Goal: Task Accomplishment & Management: Manage account settings

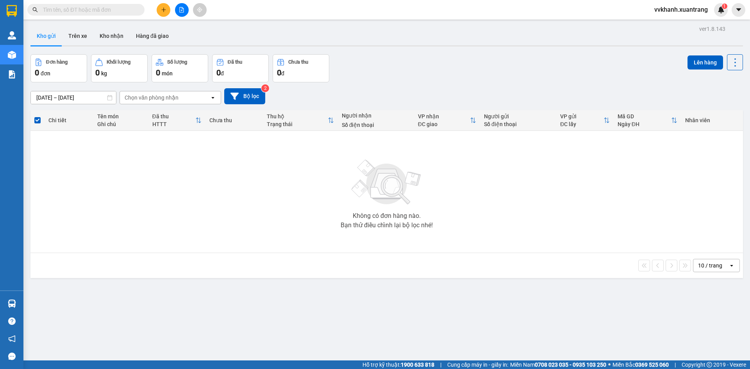
click at [178, 11] on button at bounding box center [182, 10] width 14 height 14
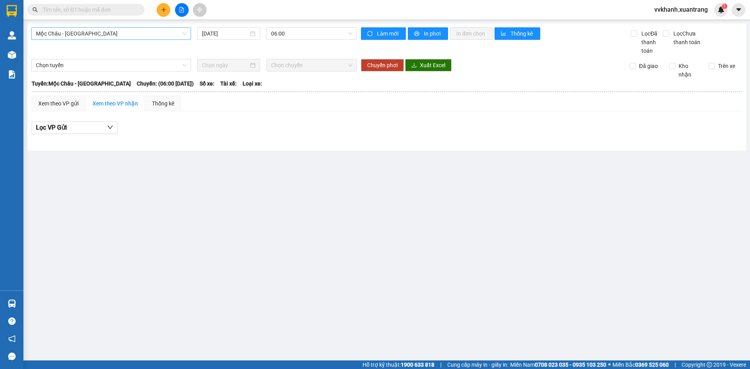
click at [125, 32] on span "Mộc Châu - [GEOGRAPHIC_DATA]" at bounding box center [111, 34] width 150 height 12
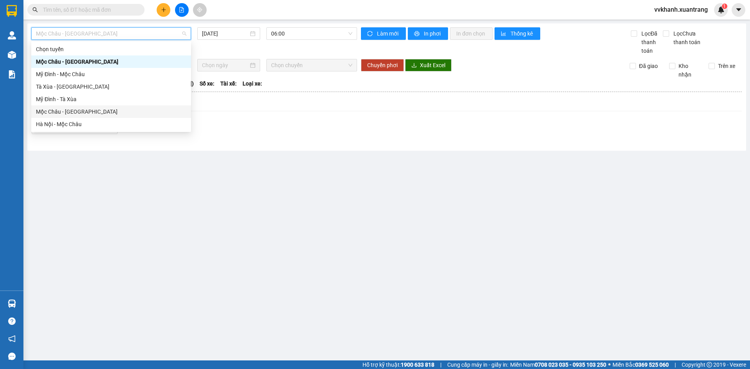
click at [244, 135] on div "Lọc VP Gửi" at bounding box center [387, 130] width 710 height 25
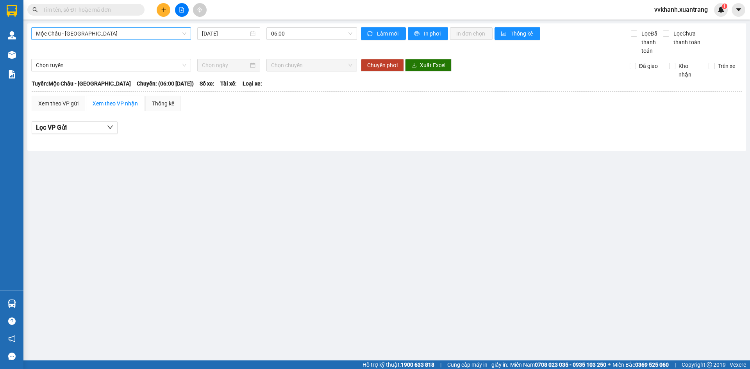
click at [144, 31] on span "Mộc Châu - [GEOGRAPHIC_DATA]" at bounding box center [111, 34] width 150 height 12
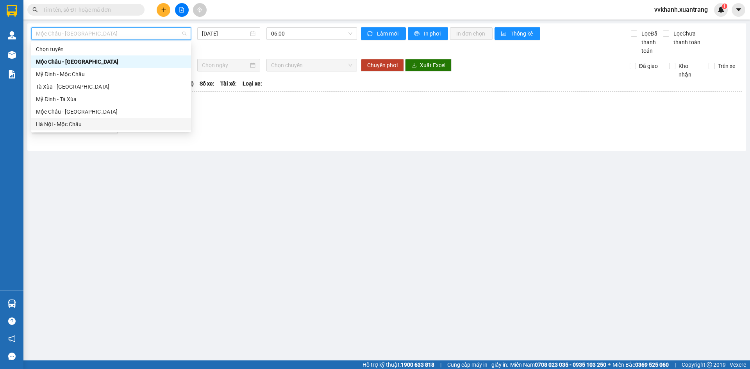
click at [75, 121] on div "Hà Nội - Mộc Châu" at bounding box center [111, 124] width 150 height 9
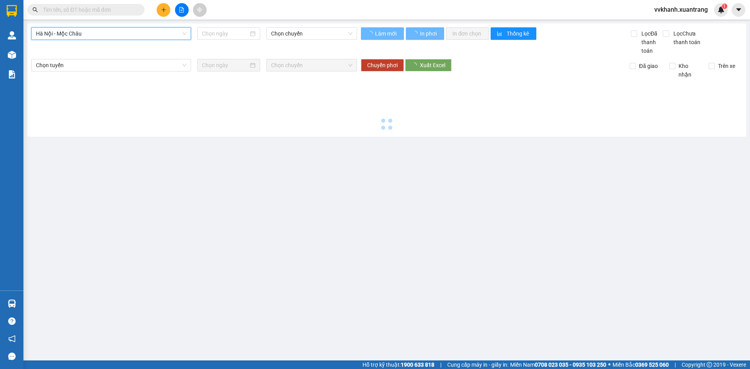
type input "[DATE]"
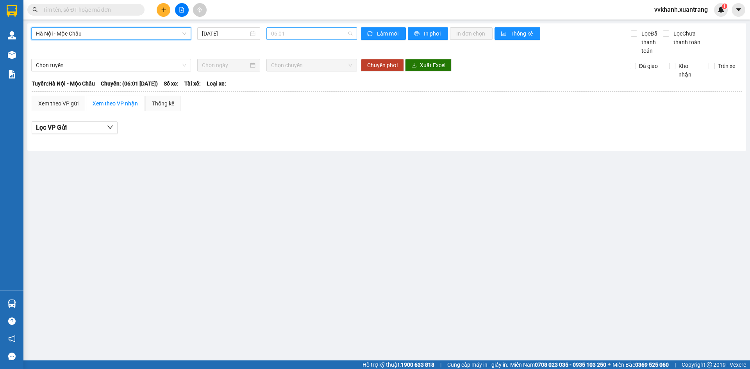
click at [310, 39] on span "06:01" at bounding box center [311, 34] width 81 height 12
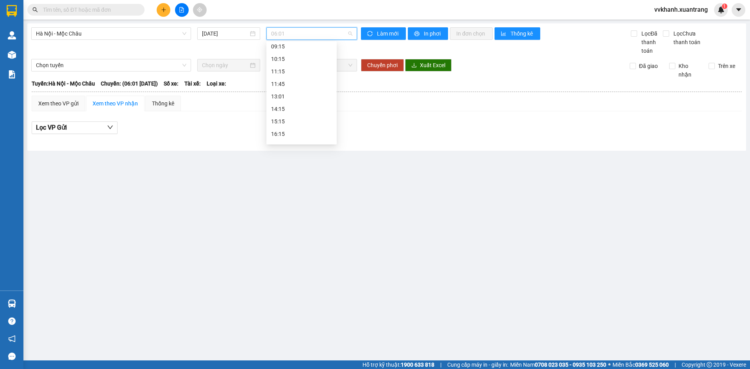
scroll to position [78, 0]
click at [295, 96] on div "13:01" at bounding box center [301, 96] width 61 height 9
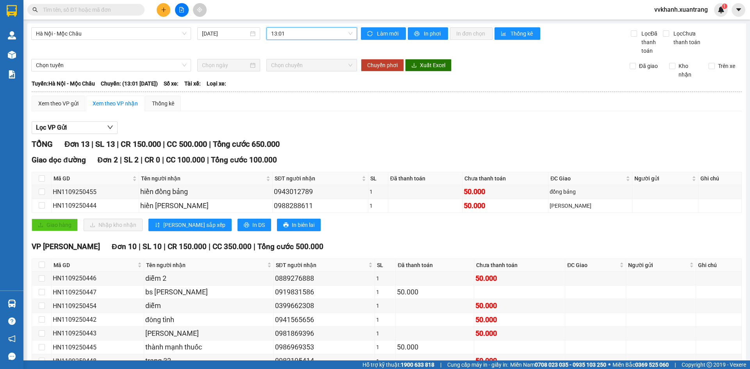
click at [310, 35] on span "13:01" at bounding box center [311, 34] width 81 height 12
click at [288, 106] on div "14:15" at bounding box center [299, 108] width 61 height 9
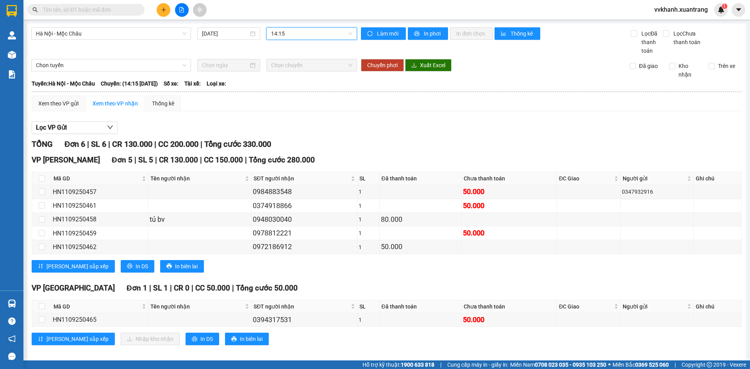
click at [303, 33] on span "14:15" at bounding box center [311, 34] width 81 height 12
click at [289, 118] on div "15:15" at bounding box center [299, 121] width 61 height 9
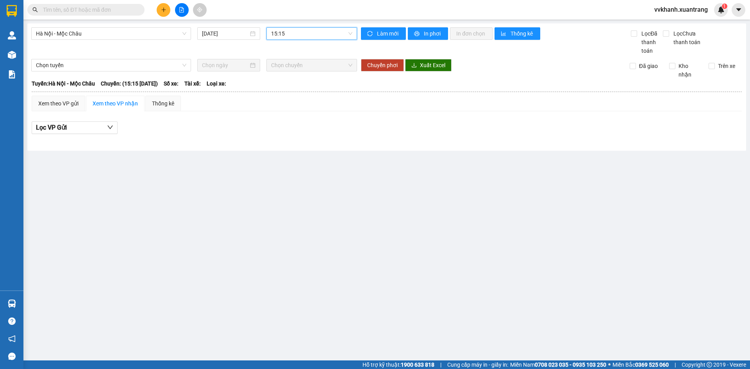
click at [290, 36] on span "15:15" at bounding box center [311, 34] width 81 height 12
click at [287, 84] on div "11:45" at bounding box center [301, 83] width 61 height 9
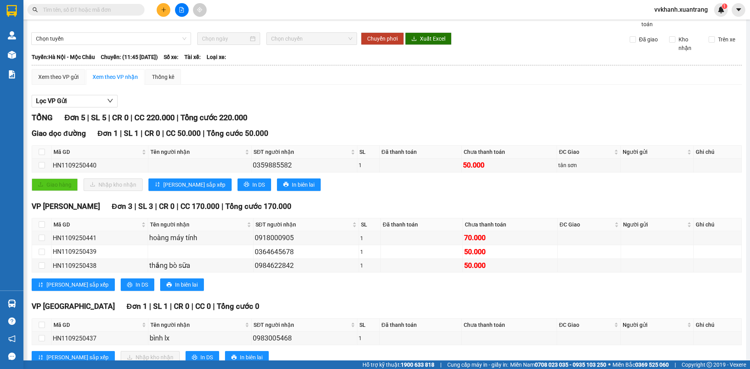
scroll to position [12, 0]
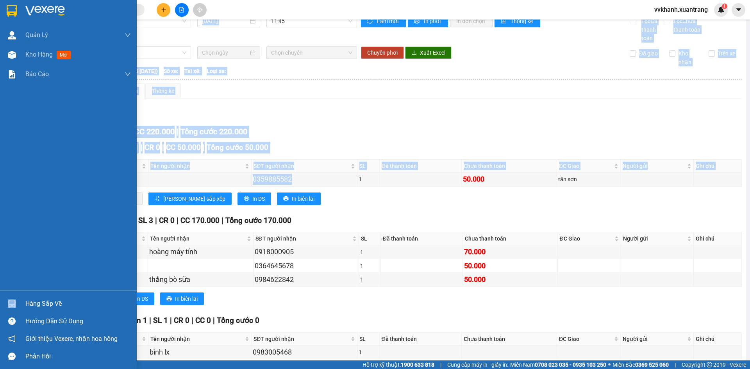
drag, startPoint x: 286, startPoint y: 176, endPoint x: 0, endPoint y: 304, distance: 313.6
click at [0, 304] on section "Kết quả tìm kiếm ( 0 ) Bộ lọc Gửi 3 ngày gần nhất No Data vvkhanh.xuantrang 1 Q…" at bounding box center [375, 184] width 750 height 369
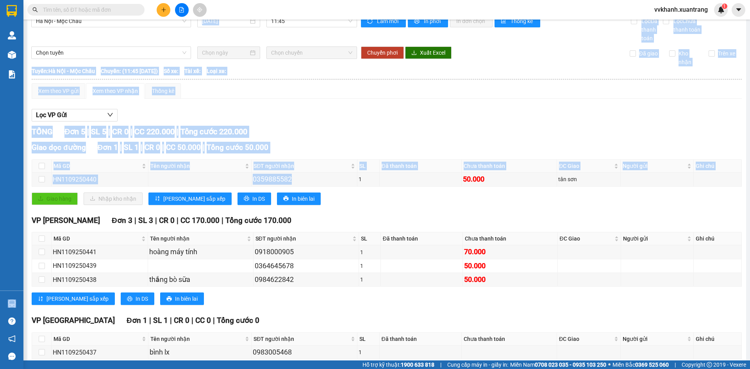
click at [278, 91] on div "Xem theo VP gửi Xem theo VP nhận Thống kê" at bounding box center [387, 91] width 710 height 16
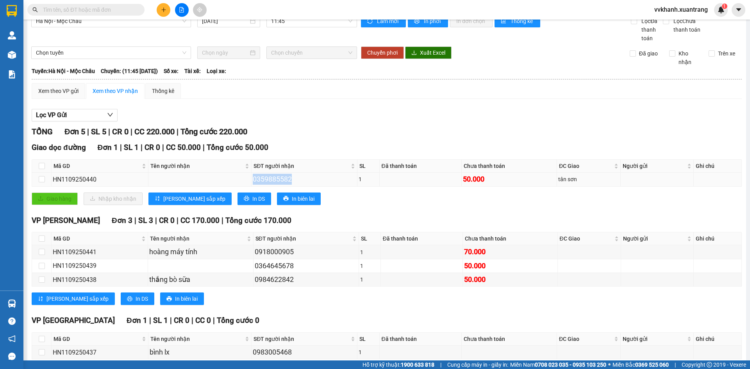
drag, startPoint x: 287, startPoint y: 180, endPoint x: 250, endPoint y: 173, distance: 38.4
click at [251, 173] on td "0359885582" at bounding box center [304, 180] width 106 height 14
copy div "0359885582"
click at [112, 9] on input "text" at bounding box center [89, 9] width 92 height 9
paste input "0359885582"
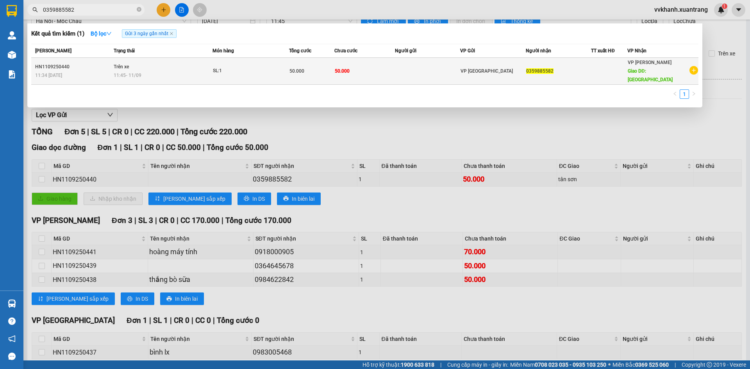
type input "0359885582"
click at [162, 71] on div "11:45 - 11/09" at bounding box center [163, 75] width 98 height 9
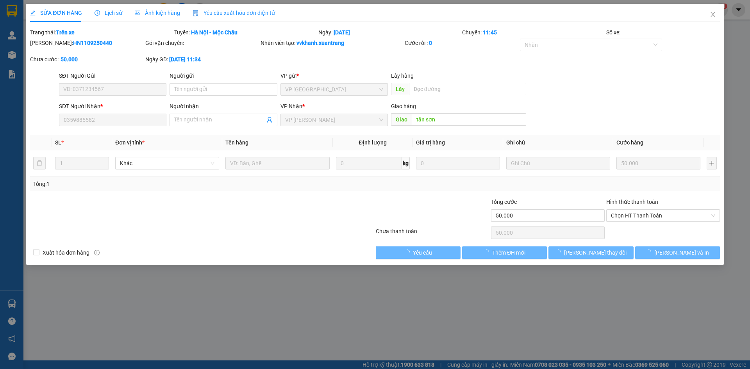
type input "0359885582"
type input "tân sơn"
type input "50.000"
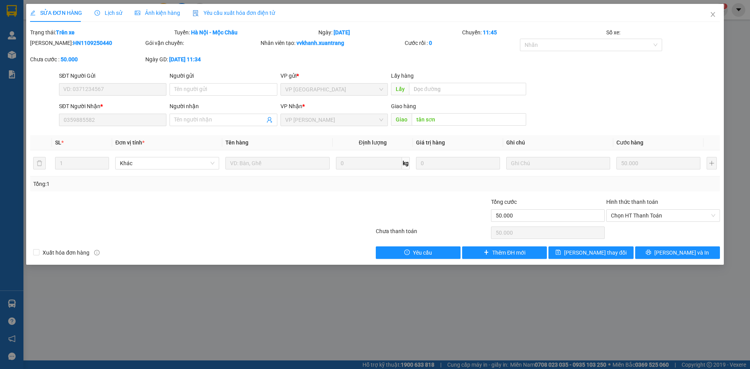
click at [119, 7] on div "Lịch sử" at bounding box center [109, 13] width 28 height 18
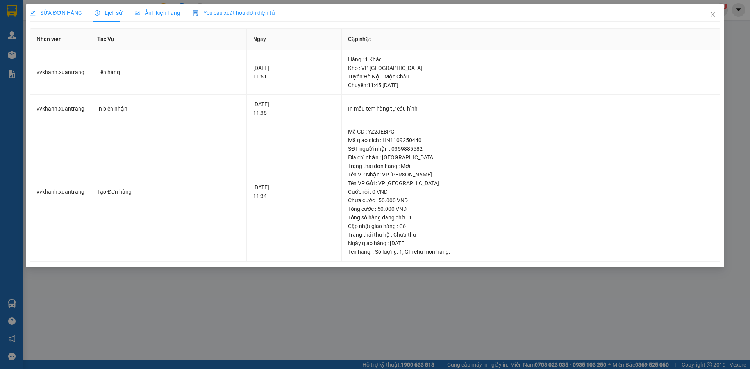
click at [448, 363] on div "SỬA ĐƠN HÀNG Lịch sử Ảnh kiện hàng Yêu cầu xuất hóa đơn điện tử Total Paid Fee …" at bounding box center [375, 184] width 750 height 369
click at [715, 11] on span "Close" at bounding box center [713, 15] width 22 height 22
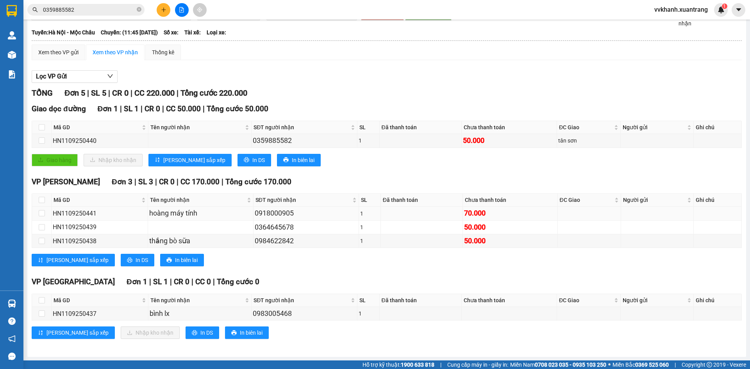
scroll to position [52, 0]
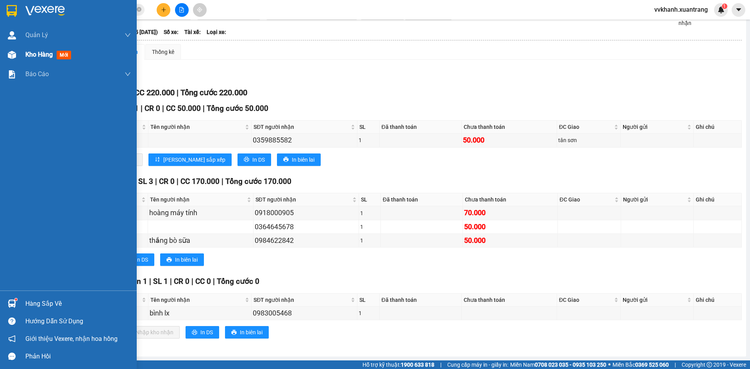
click at [21, 53] on div "Kho hàng mới" at bounding box center [68, 55] width 137 height 20
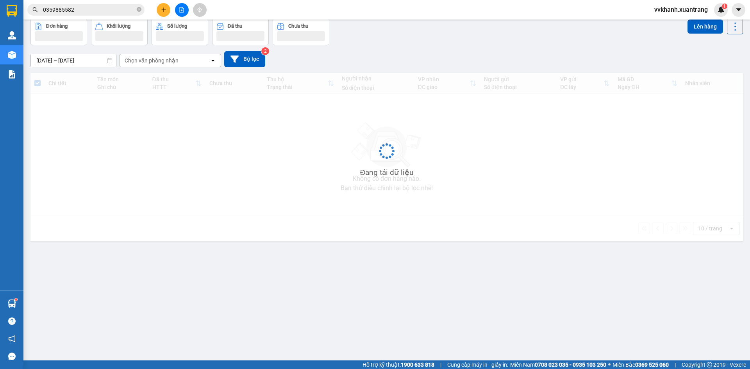
scroll to position [36, 0]
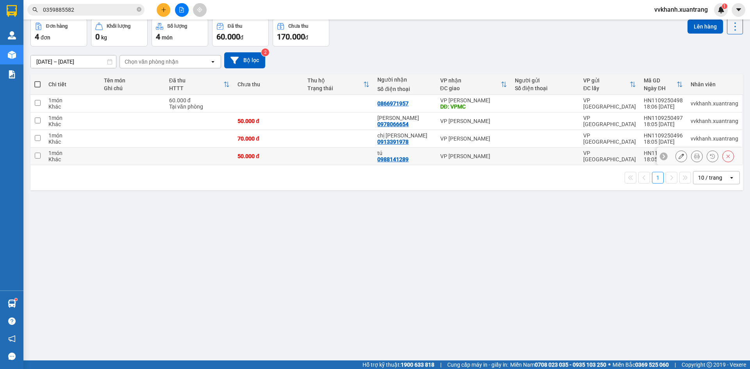
click at [694, 155] on icon at bounding box center [696, 155] width 5 height 5
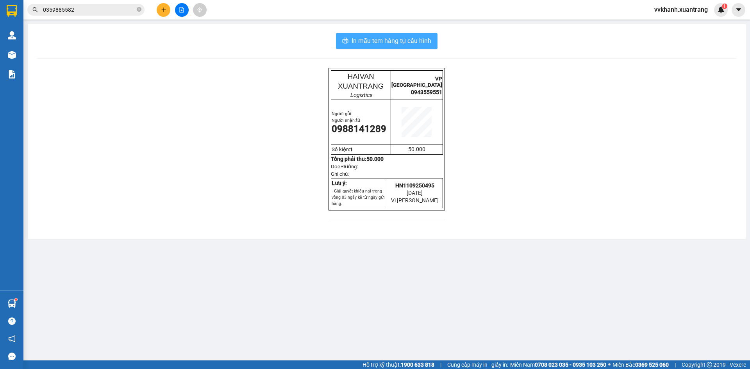
click at [383, 43] on span "In mẫu tem hàng tự cấu hình" at bounding box center [391, 41] width 80 height 10
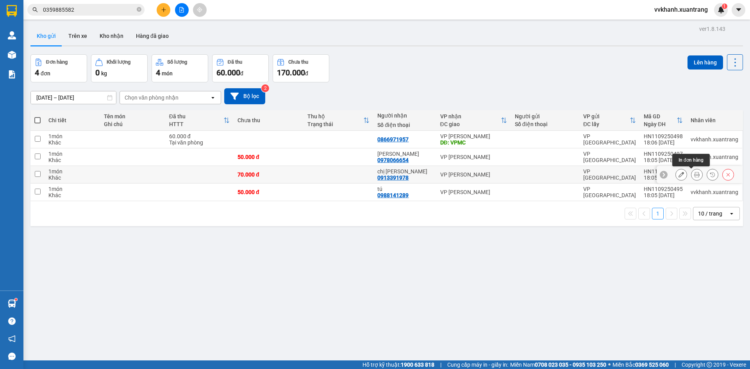
click at [694, 176] on icon at bounding box center [696, 174] width 5 height 5
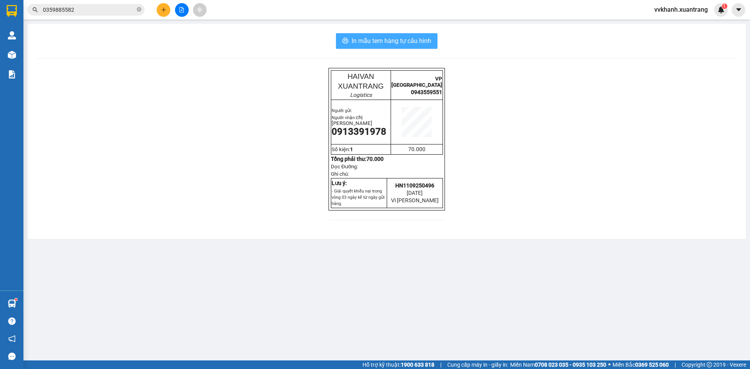
click at [370, 41] on span "In mẫu tem hàng tự cấu hình" at bounding box center [391, 41] width 80 height 10
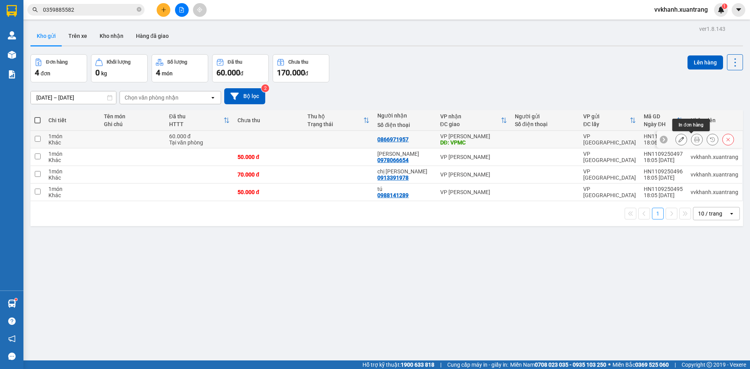
click at [691, 142] on button at bounding box center [696, 140] width 11 height 14
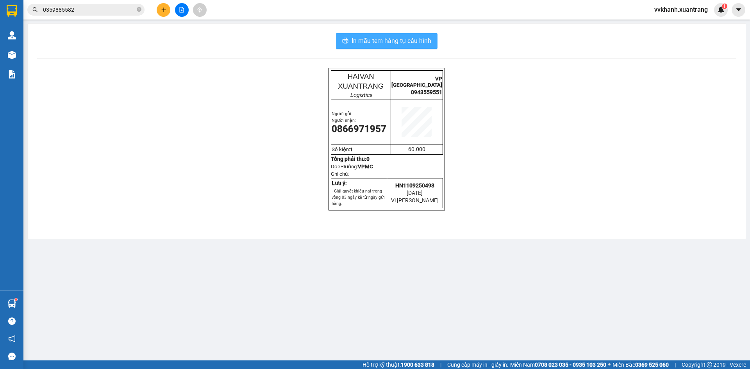
click at [390, 46] on span "In mẫu tem hàng tự cấu hình" at bounding box center [391, 41] width 80 height 10
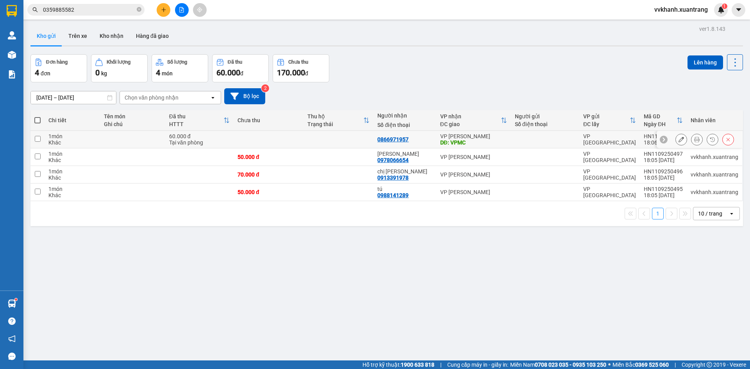
click at [691, 138] on button at bounding box center [696, 140] width 11 height 14
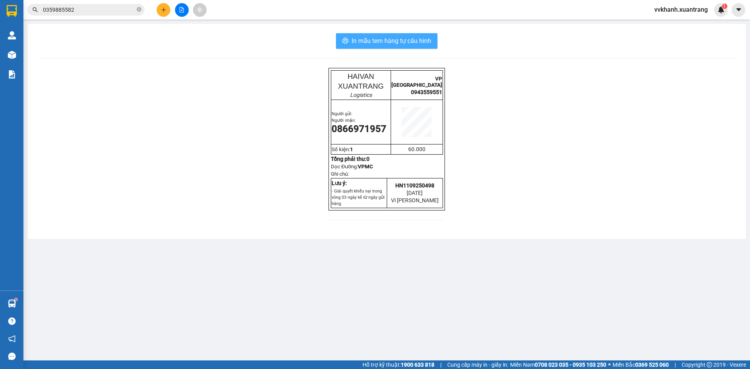
click at [429, 41] on span "In mẫu tem hàng tự cấu hình" at bounding box center [391, 41] width 80 height 10
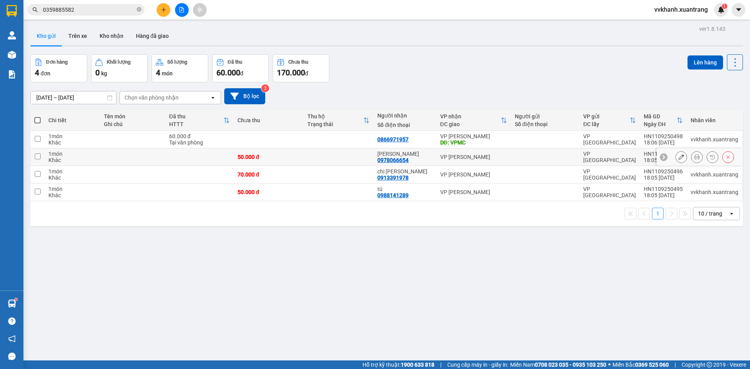
click at [694, 157] on icon at bounding box center [696, 156] width 5 height 5
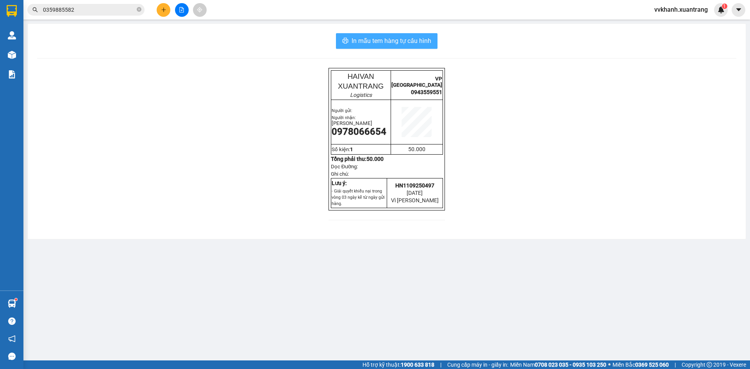
click at [422, 41] on span "In mẫu tem hàng tự cấu hình" at bounding box center [391, 41] width 80 height 10
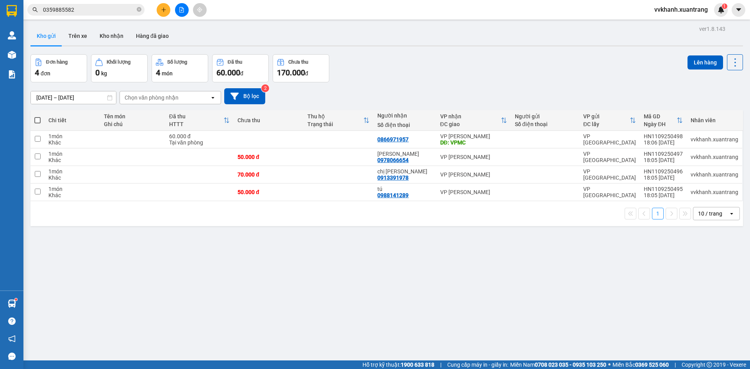
click at [140, 10] on icon "close-circle" at bounding box center [139, 9] width 5 height 5
click at [133, 9] on input "text" at bounding box center [89, 9] width 92 height 9
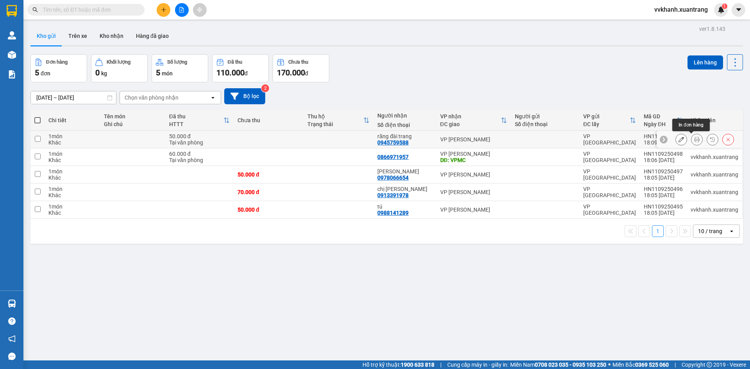
click at [694, 140] on button at bounding box center [696, 140] width 11 height 14
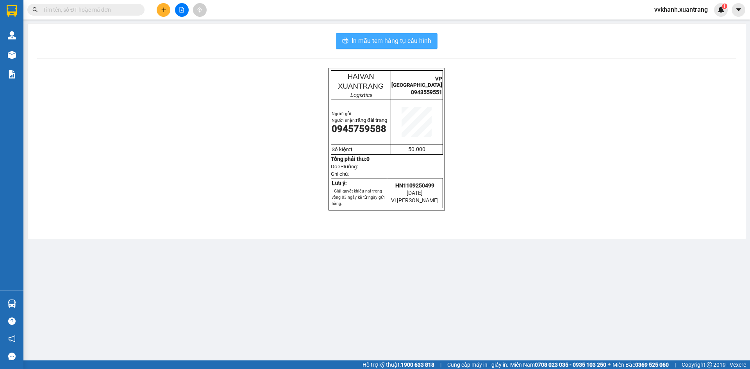
click at [433, 42] on button "In mẫu tem hàng tự cấu hình" at bounding box center [387, 41] width 102 height 16
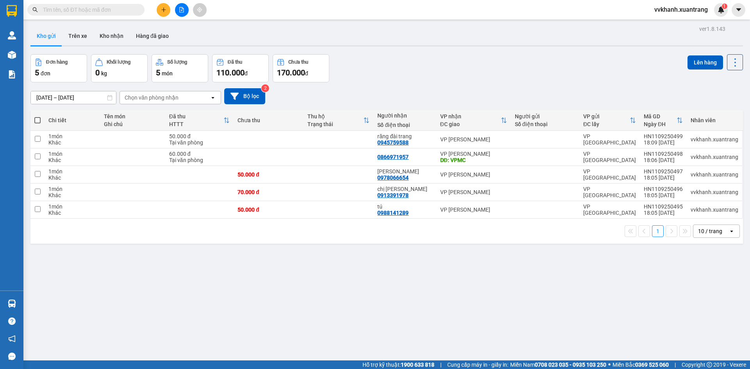
click at [476, 317] on div "ver 1.8.143 Kho gửi Trên xe Kho nhận Hàng đã giao Đơn hàng 5 đơn Khối lượng 0 k…" at bounding box center [386, 207] width 719 height 369
click at [159, 11] on button at bounding box center [164, 10] width 14 height 14
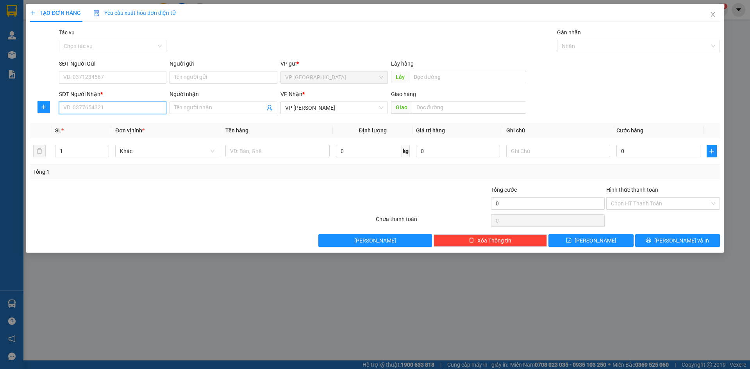
click at [135, 111] on input "SĐT Người Nhận *" at bounding box center [112, 108] width 107 height 12
click at [136, 132] on div "0837139989 - v. anh" at bounding box center [113, 136] width 98 height 9
type input "0837139989"
type input "v. anh"
type input "0837139989"
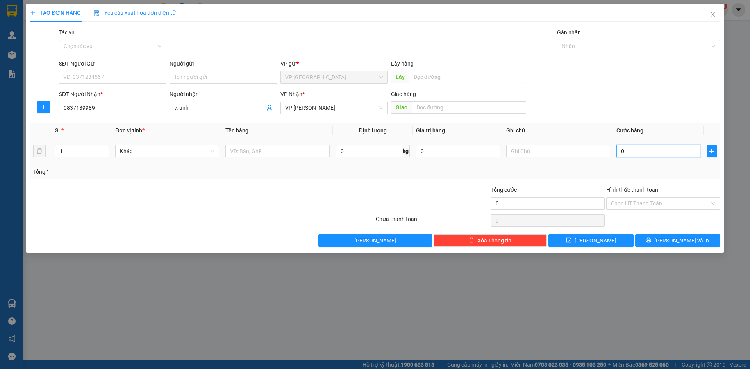
click at [637, 156] on input "0" at bounding box center [658, 151] width 84 height 12
type input "5"
type input "50"
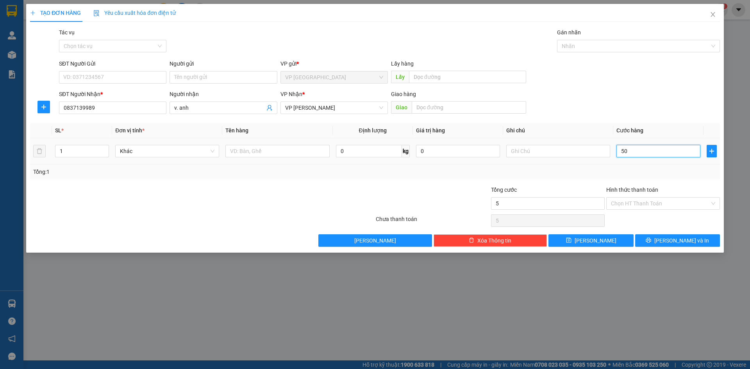
type input "50"
type input "50.000"
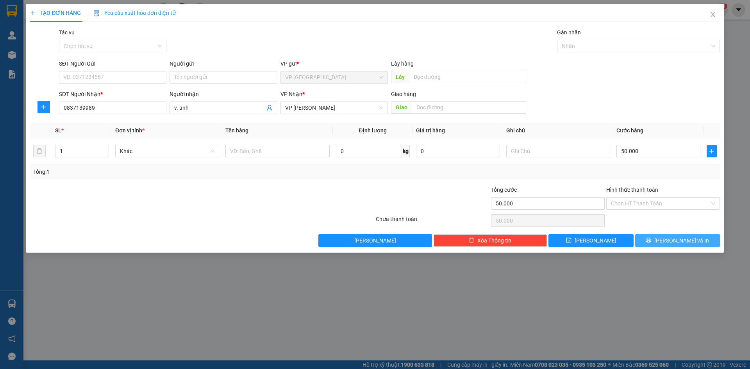
click at [677, 238] on span "[PERSON_NAME] và In" at bounding box center [681, 240] width 55 height 9
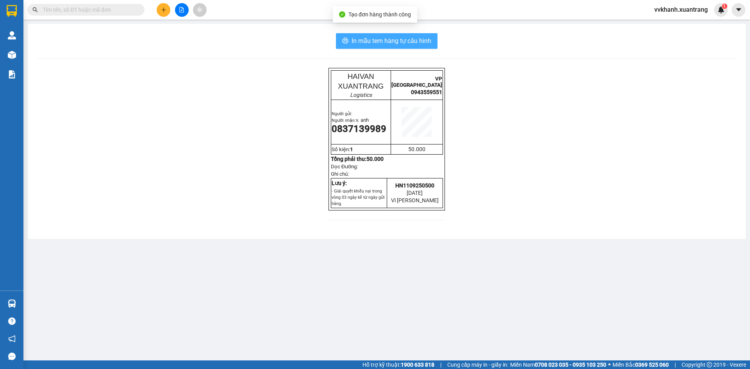
click at [420, 44] on span "In mẫu tem hàng tự cấu hình" at bounding box center [391, 41] width 80 height 10
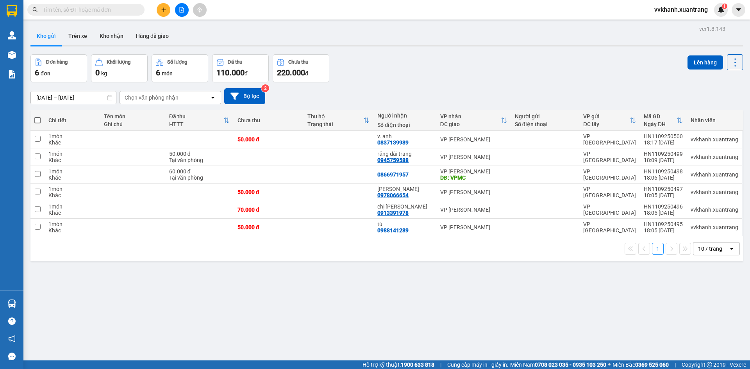
click at [445, 310] on div "ver 1.8.143 Kho gửi Trên xe Kho nhận Hàng đã giao Đơn hàng 6 đơn Khối lượng 0 k…" at bounding box center [386, 207] width 719 height 369
click at [439, 334] on div "ver 1.8.143 Kho gửi Trên xe Kho nhận Hàng đã giao Đơn hàng 6 đơn Khối lượng 0 k…" at bounding box center [386, 207] width 719 height 369
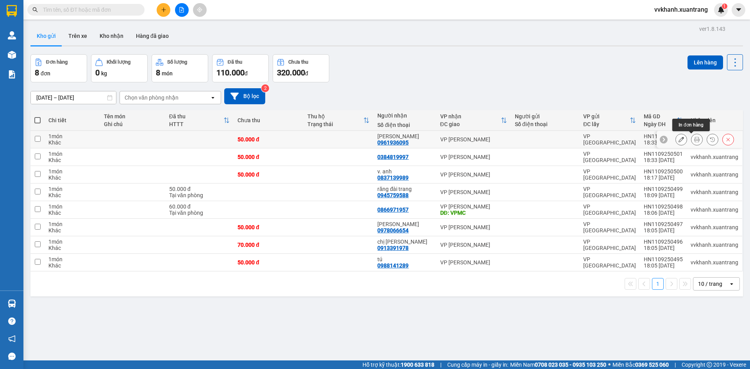
click at [691, 143] on button at bounding box center [696, 140] width 11 height 14
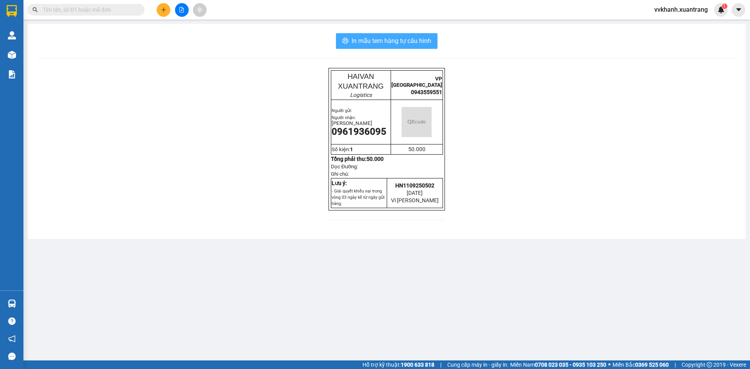
click at [423, 37] on span "In mẫu tem hàng tự cấu hình" at bounding box center [391, 41] width 80 height 10
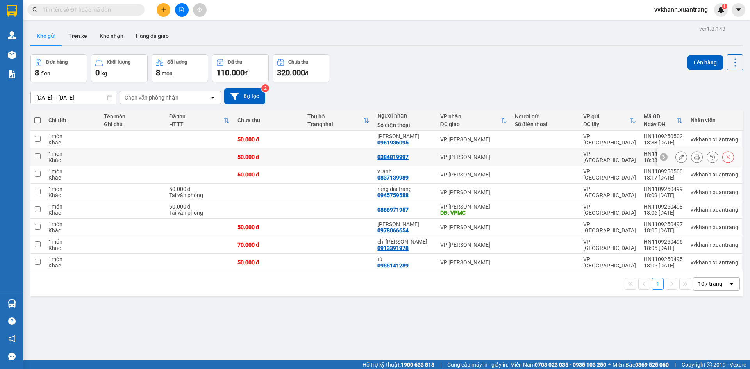
click at [694, 159] on icon at bounding box center [696, 156] width 5 height 5
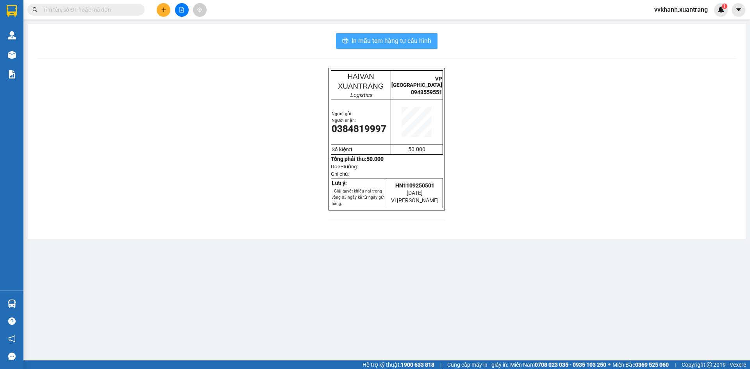
click at [421, 38] on span "In mẫu tem hàng tự cấu hình" at bounding box center [391, 41] width 80 height 10
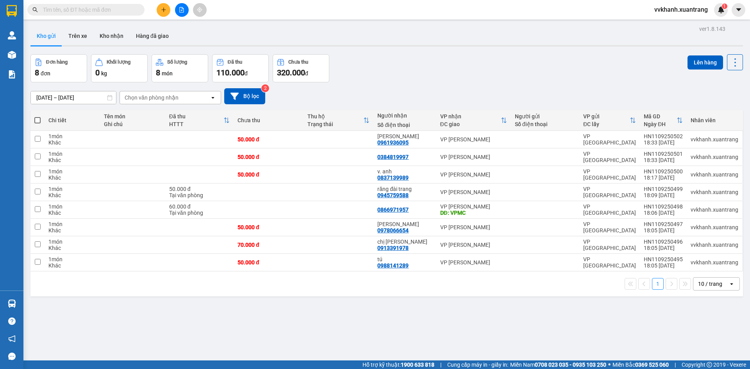
click at [484, 336] on div "ver 1.8.143 Kho gửi Trên xe Kho nhận Hàng đã giao Đơn hàng 8 đơn Khối lượng 0 k…" at bounding box center [386, 207] width 719 height 369
click at [169, 14] on div at bounding box center [181, 10] width 59 height 14
click at [168, 14] on button at bounding box center [164, 10] width 14 height 14
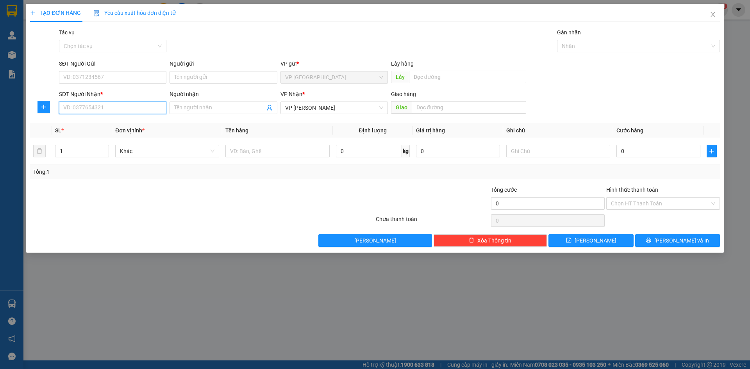
click at [126, 103] on input "SĐT Người Nhận *" at bounding box center [112, 108] width 107 height 12
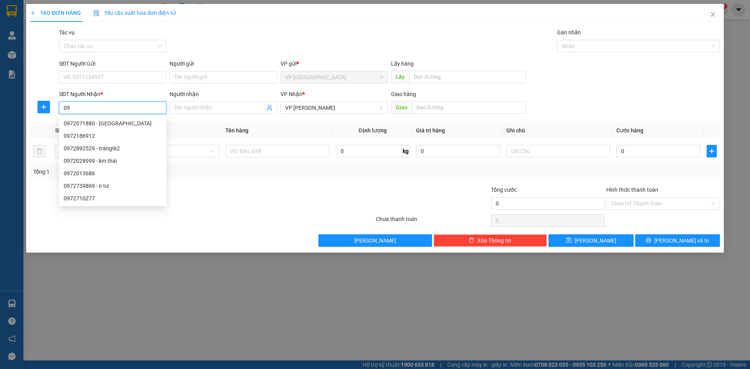
type input "0"
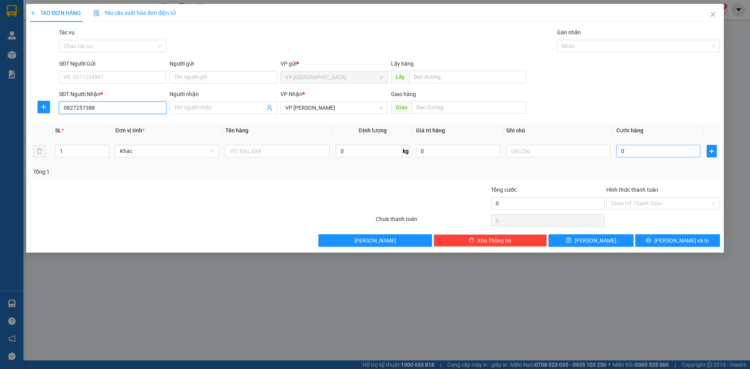
type input "0827257388"
click at [640, 153] on input "0" at bounding box center [658, 151] width 84 height 12
type input "5"
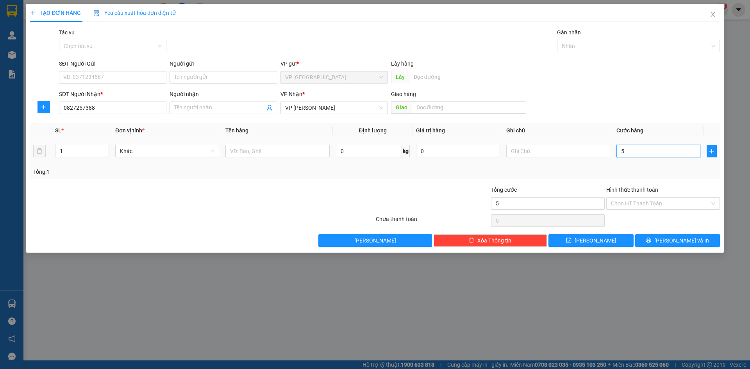
type input "50"
type input "50.000"
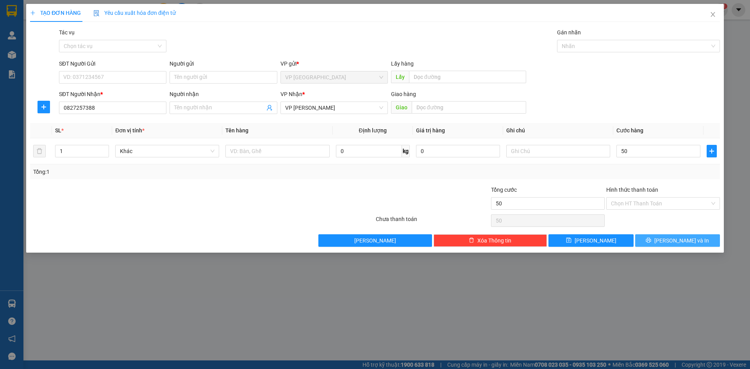
type input "50.000"
click at [692, 234] on button "[PERSON_NAME] và In" at bounding box center [677, 240] width 85 height 12
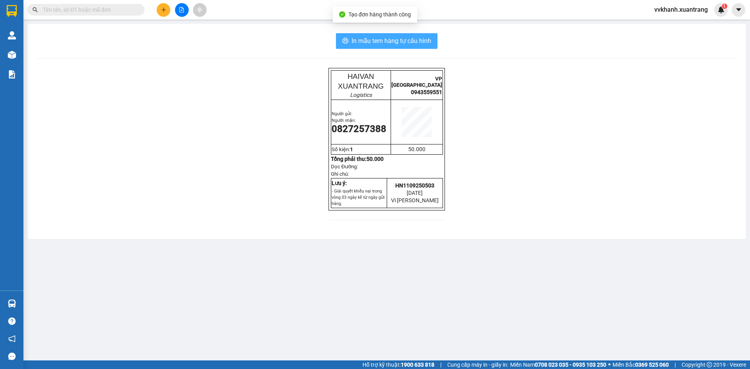
click at [431, 39] on span "In mẫu tem hàng tự cấu hình" at bounding box center [391, 41] width 80 height 10
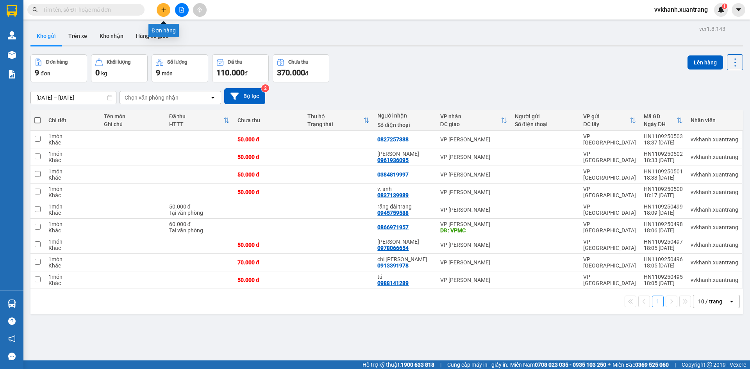
click at [164, 13] on button at bounding box center [164, 10] width 14 height 14
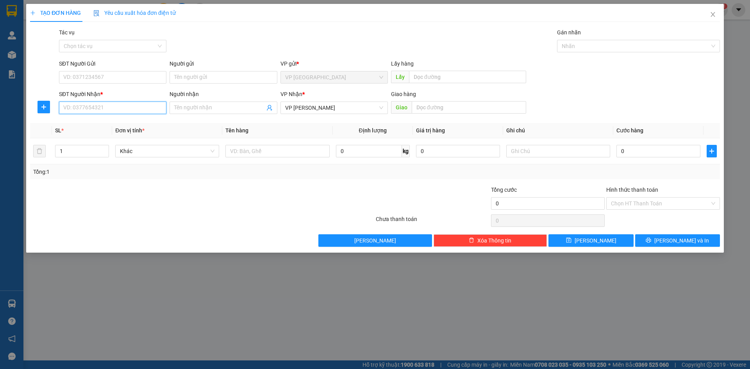
click at [130, 107] on input "SĐT Người Nhận *" at bounding box center [112, 108] width 107 height 12
click at [137, 137] on div "0889276888 - diễm 2" at bounding box center [113, 136] width 98 height 9
type input "0889276888"
type input "diễm 2"
click at [123, 106] on input "0889276888" at bounding box center [112, 108] width 107 height 12
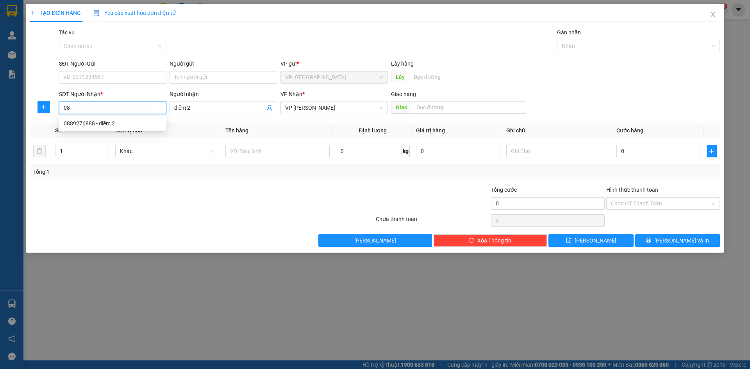
type input "0"
click at [138, 150] on div "0358804888 - chị dung" at bounding box center [113, 148] width 98 height 9
type input "0358804888"
type input "chị dung"
type input "0358804888"
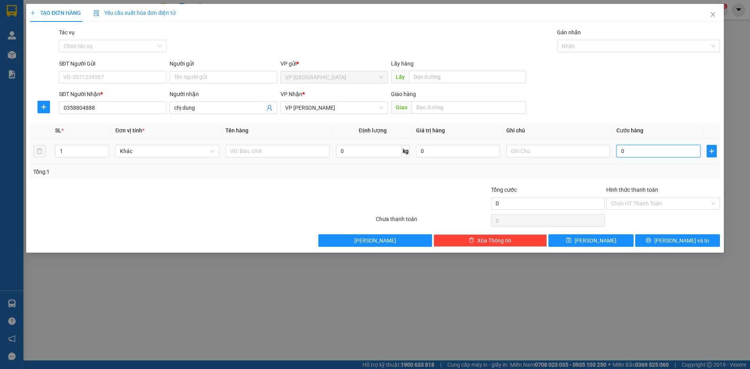
click at [632, 153] on input "0" at bounding box center [658, 151] width 84 height 12
type input "6"
type input "60"
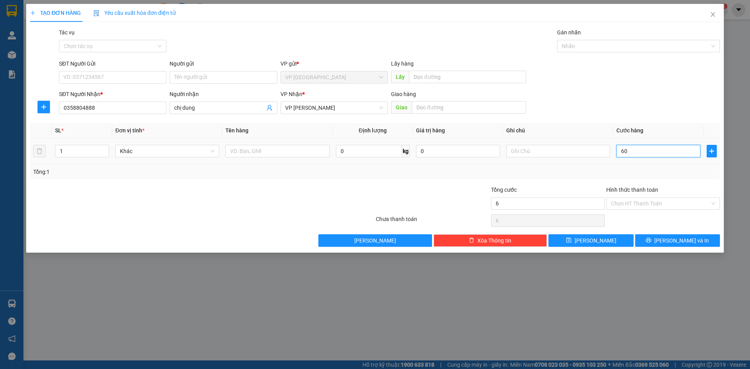
type input "60"
type input "60.000"
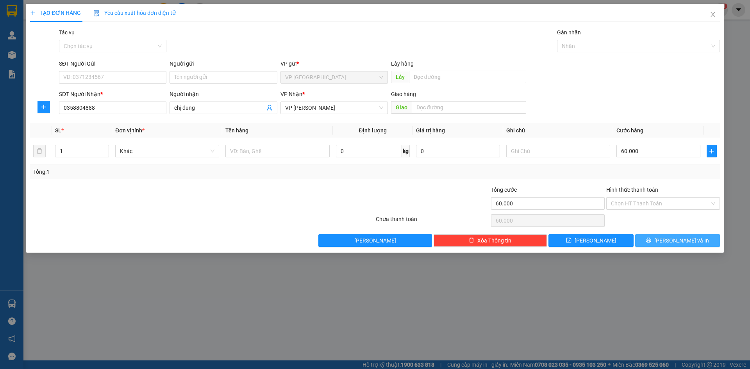
click at [655, 239] on button "[PERSON_NAME] và In" at bounding box center [677, 240] width 85 height 12
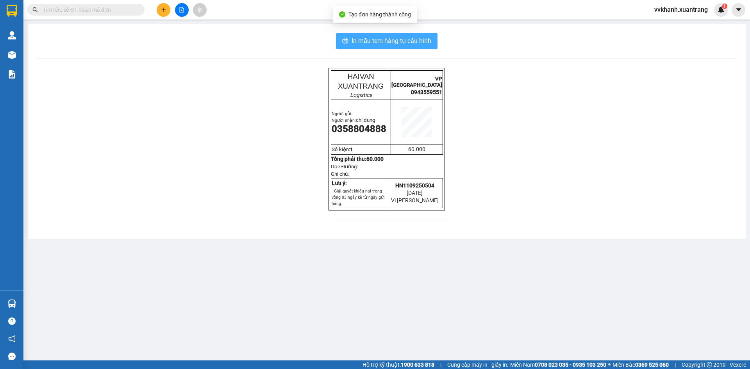
click at [372, 47] on button "In mẫu tem hàng tự cấu hình" at bounding box center [387, 41] width 102 height 16
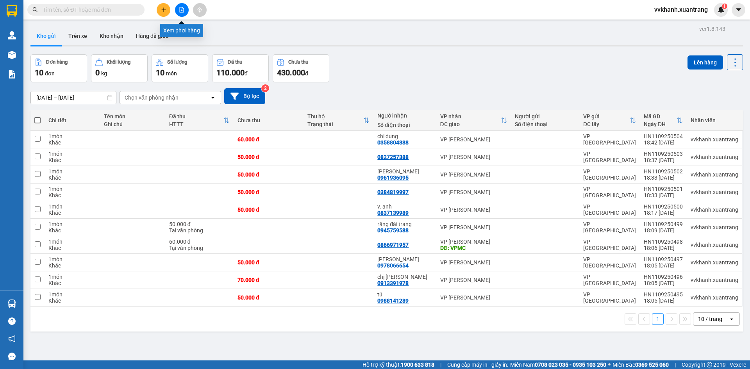
click at [180, 11] on icon "file-add" at bounding box center [181, 9] width 5 height 5
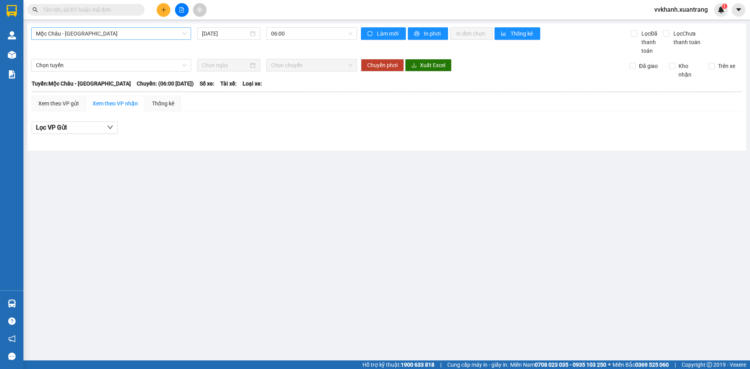
click at [171, 30] on span "Mộc Châu - [GEOGRAPHIC_DATA]" at bounding box center [111, 34] width 150 height 12
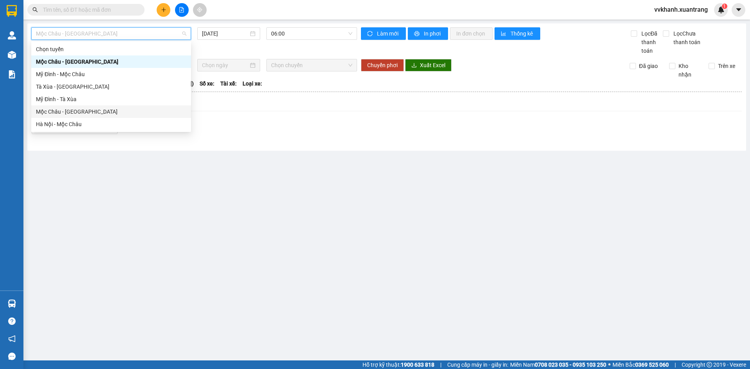
click at [98, 110] on div "Mộc Châu - [GEOGRAPHIC_DATA]" at bounding box center [111, 111] width 150 height 9
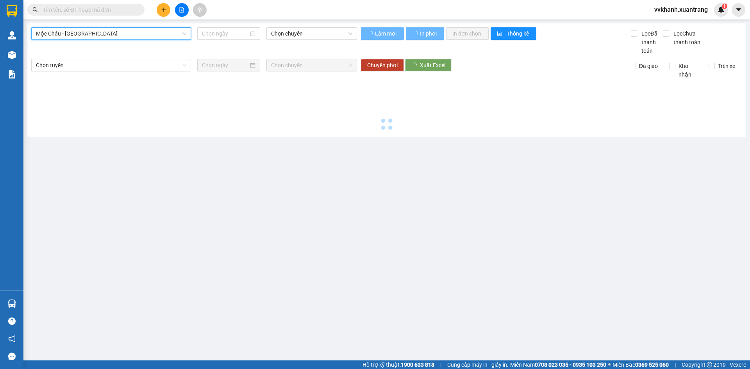
type input "[DATE]"
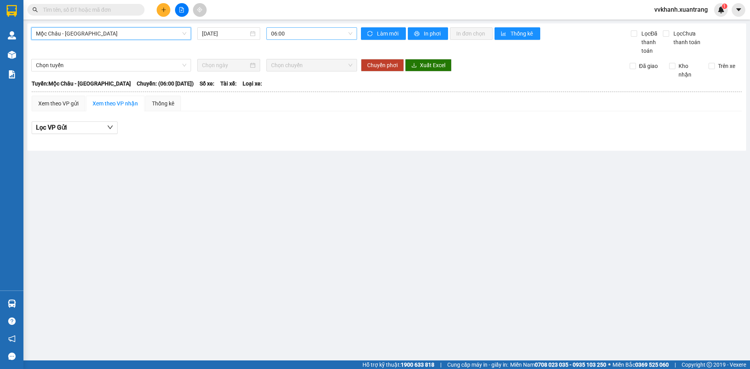
click at [300, 31] on span "06:00" at bounding box center [311, 34] width 81 height 12
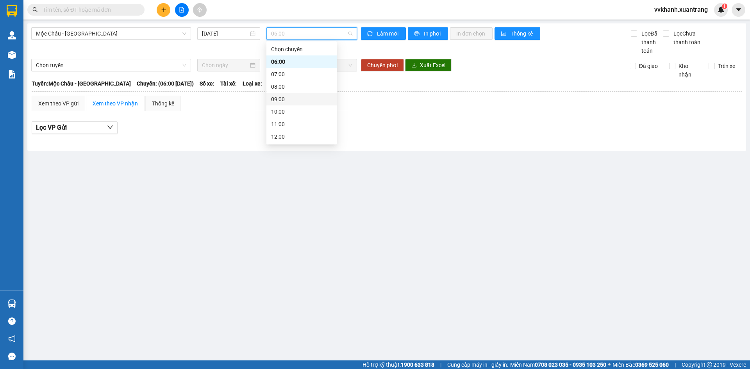
scroll to position [78, 0]
click at [291, 80] on div "13:30" at bounding box center [301, 83] width 61 height 9
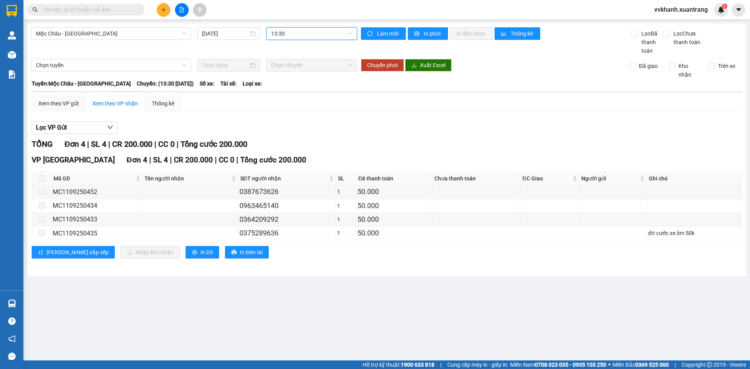
click at [291, 35] on span "13:30" at bounding box center [311, 34] width 81 height 12
click at [294, 73] on div "13:00" at bounding box center [301, 71] width 61 height 9
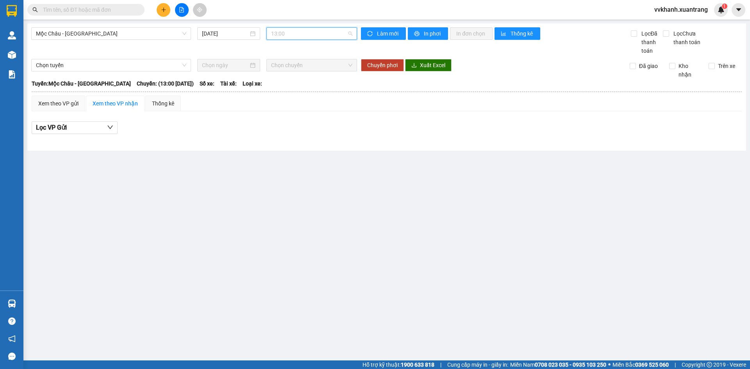
click at [295, 33] on span "13:00" at bounding box center [311, 34] width 81 height 12
click at [295, 80] on div "13:30" at bounding box center [301, 83] width 61 height 9
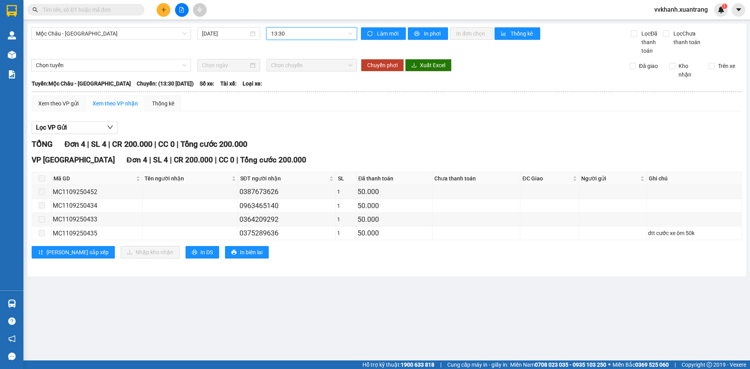
click at [43, 179] on span at bounding box center [42, 178] width 6 height 6
click at [284, 34] on span "13:30" at bounding box center [311, 34] width 81 height 12
click at [297, 93] on div "14:00" at bounding box center [301, 96] width 61 height 9
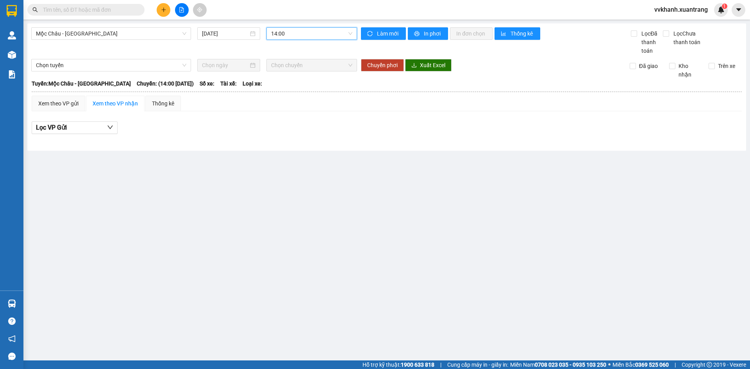
click at [309, 34] on span "14:00" at bounding box center [311, 34] width 81 height 12
click at [292, 82] on div "13:30" at bounding box center [301, 83] width 61 height 9
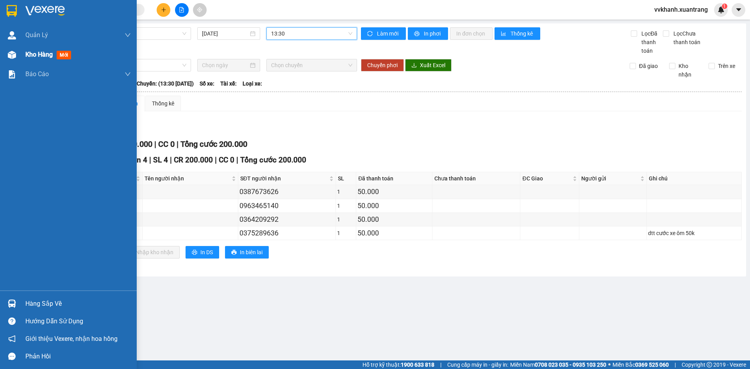
click at [10, 58] on img at bounding box center [12, 55] width 8 height 8
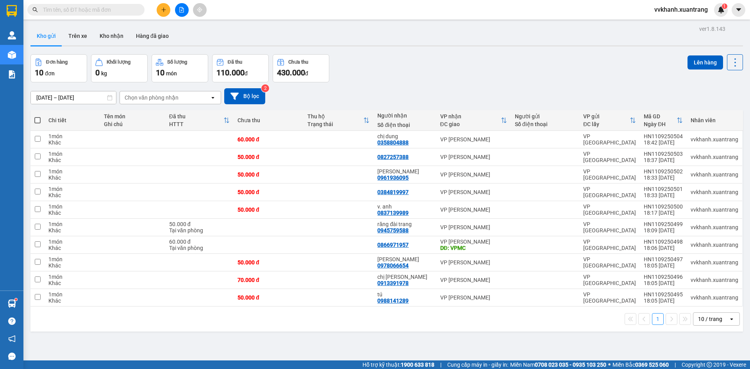
click at [108, 9] on input "text" at bounding box center [89, 9] width 92 height 9
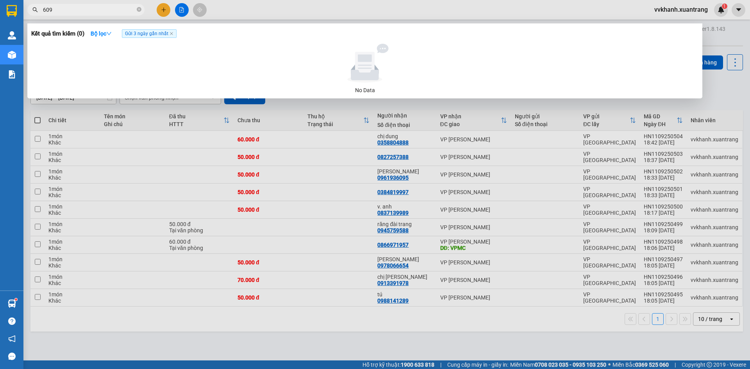
type input "6095"
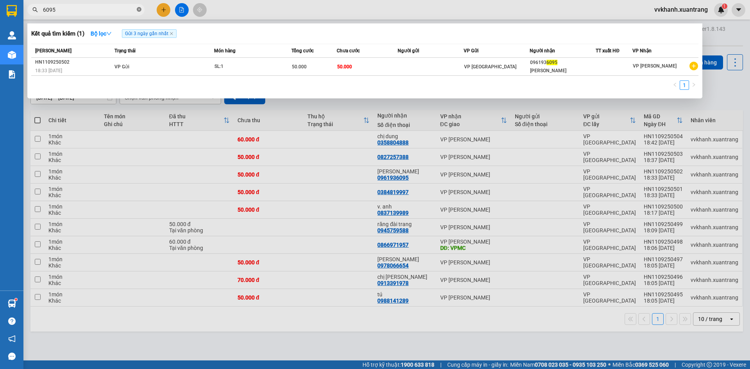
click at [138, 11] on icon "close-circle" at bounding box center [139, 9] width 5 height 5
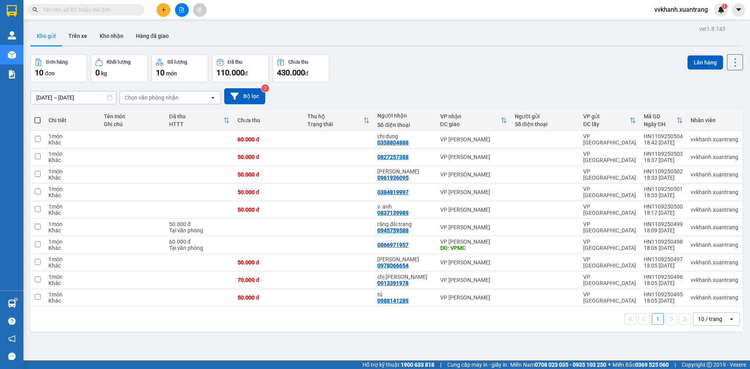
click at [125, 13] on input "text" at bounding box center [89, 9] width 92 height 9
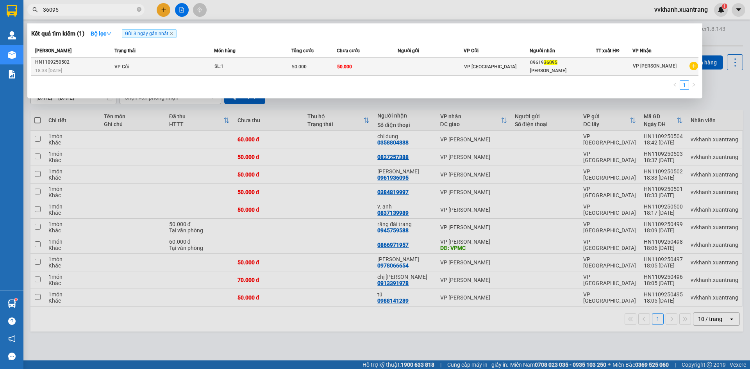
type input "36095"
click at [217, 65] on div "SL: 1" at bounding box center [243, 66] width 59 height 9
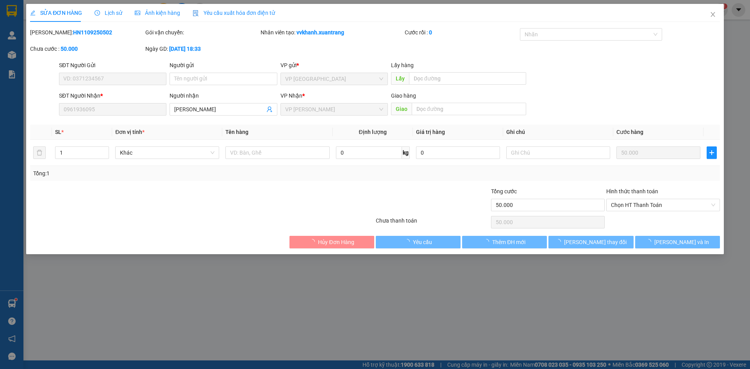
type input "0961936095"
type input "50.000"
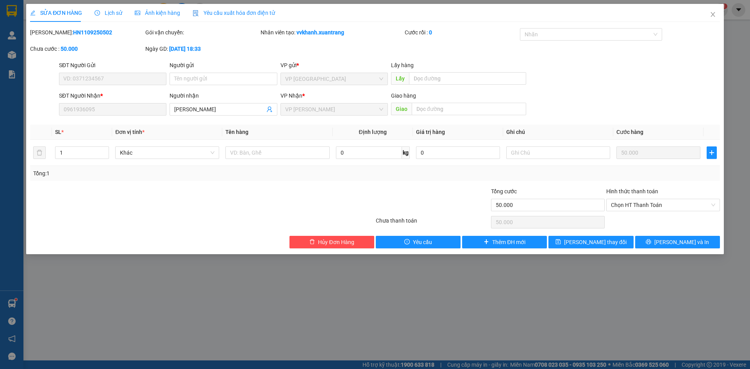
click at [143, 14] on span "Ảnh kiện hàng" at bounding box center [157, 13] width 45 height 6
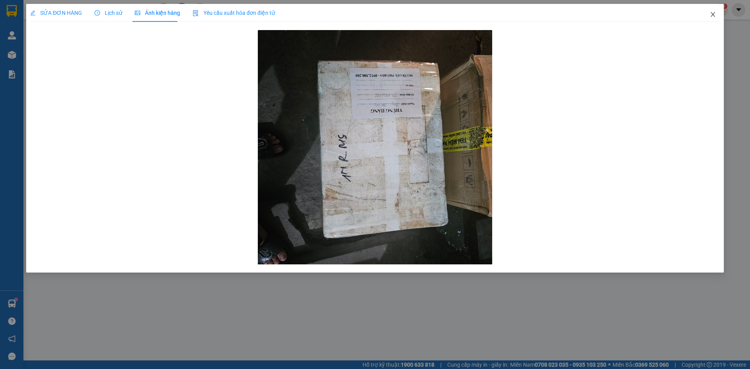
click at [713, 15] on icon "close" at bounding box center [712, 14] width 4 height 5
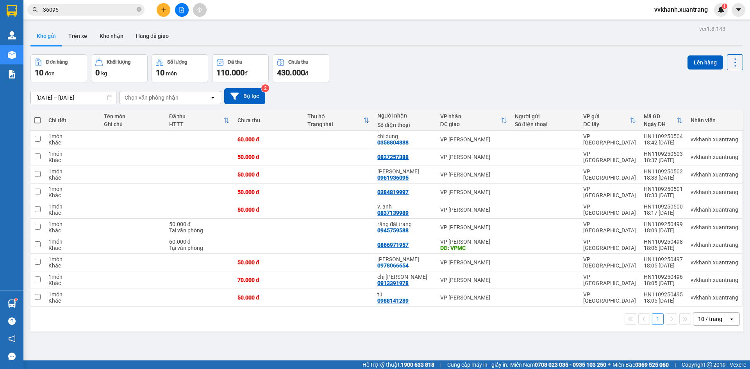
click at [403, 53] on div "ver 1.8.143 Kho gửi Trên xe Kho nhận Hàng đã giao Đơn hàng 10 đơn Khối lượng 0 …" at bounding box center [386, 207] width 719 height 369
click at [38, 118] on span at bounding box center [37, 120] width 6 height 6
click at [37, 116] on input "checkbox" at bounding box center [37, 116] width 0 height 0
checkbox input "true"
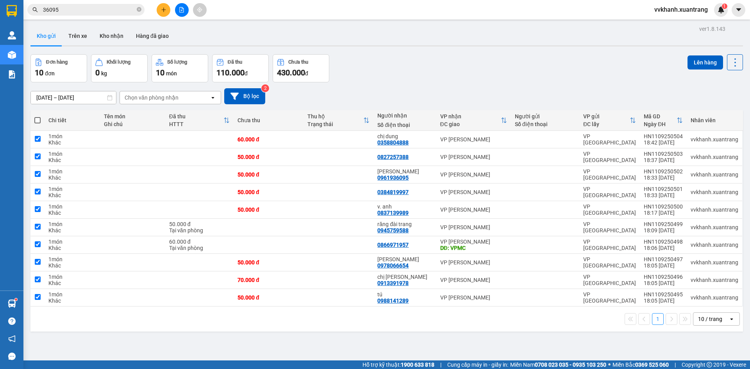
checkbox input "true"
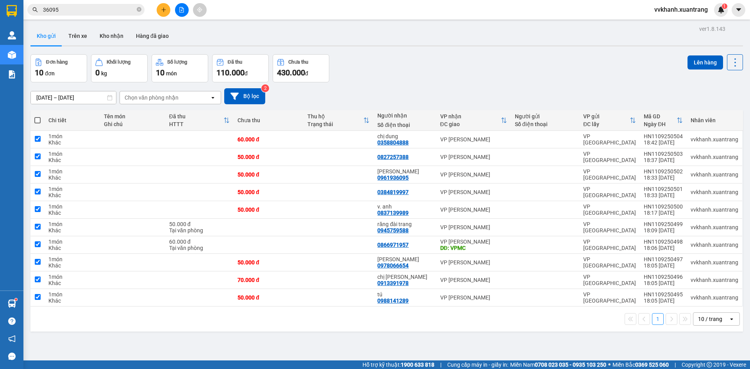
checkbox input "true"
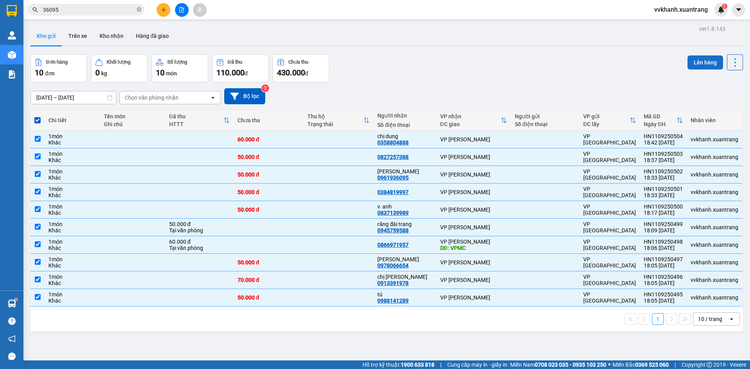
click at [693, 61] on button "Lên hàng" at bounding box center [705, 62] width 36 height 14
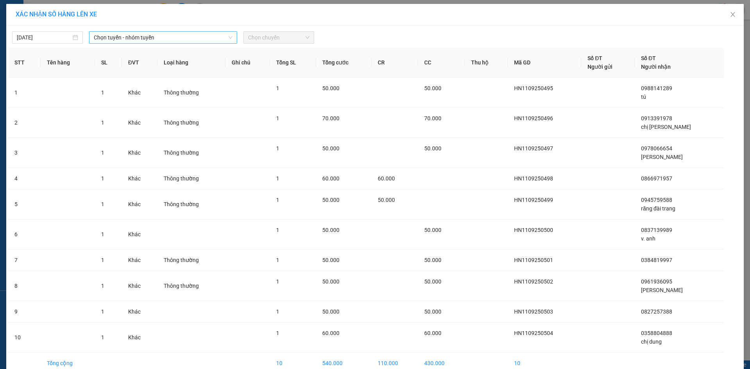
click at [100, 32] on span "Chọn tuyến - nhóm tuyến" at bounding box center [163, 38] width 139 height 12
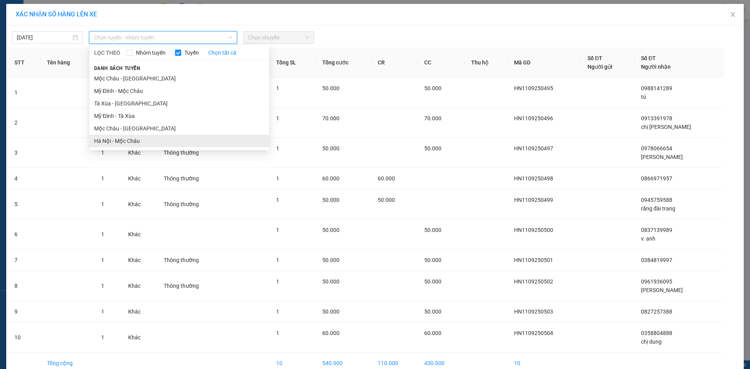
click at [125, 136] on li "Hà Nội - Mộc Châu" at bounding box center [179, 141] width 180 height 12
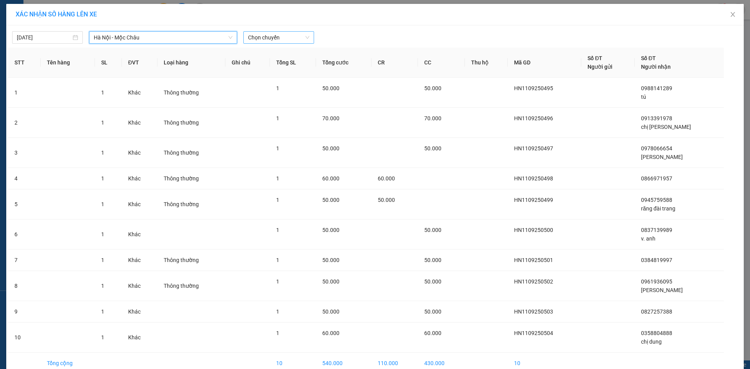
click at [291, 41] on span "Chọn chuyến" at bounding box center [278, 38] width 61 height 12
click at [279, 141] on div "19:15" at bounding box center [275, 140] width 61 height 9
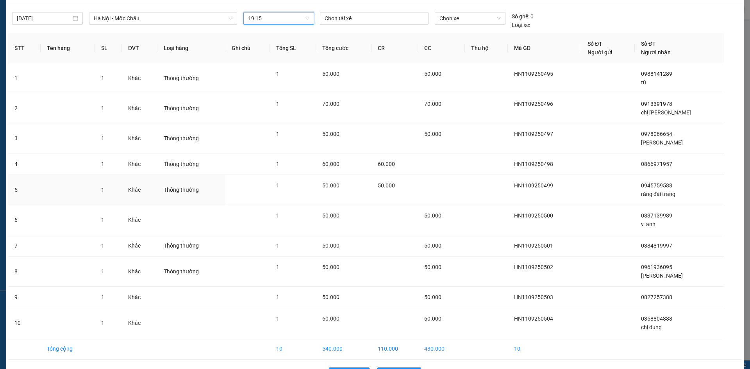
scroll to position [45, 0]
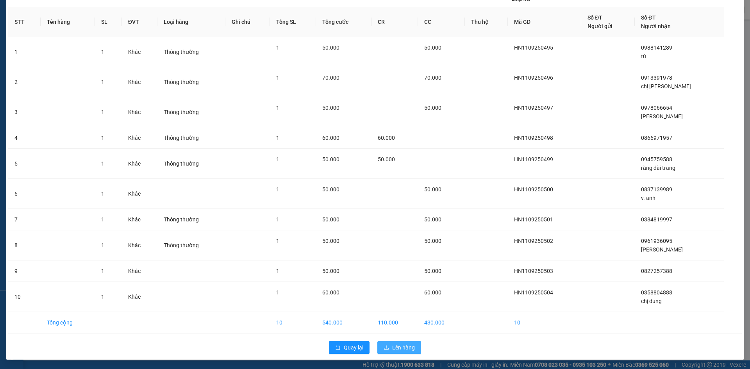
click at [406, 347] on span "Lên hàng" at bounding box center [403, 347] width 23 height 9
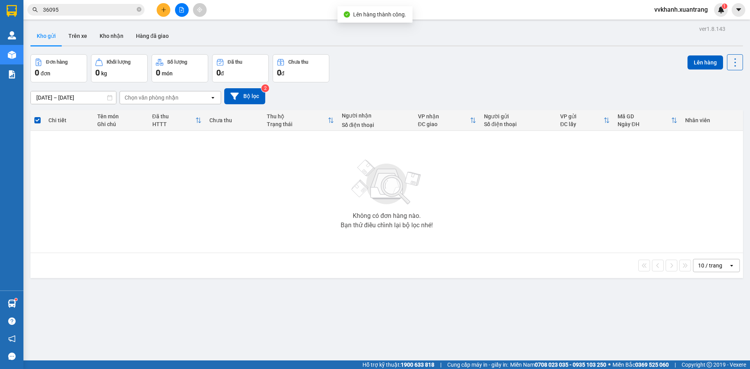
click at [165, 16] on button at bounding box center [164, 10] width 14 height 14
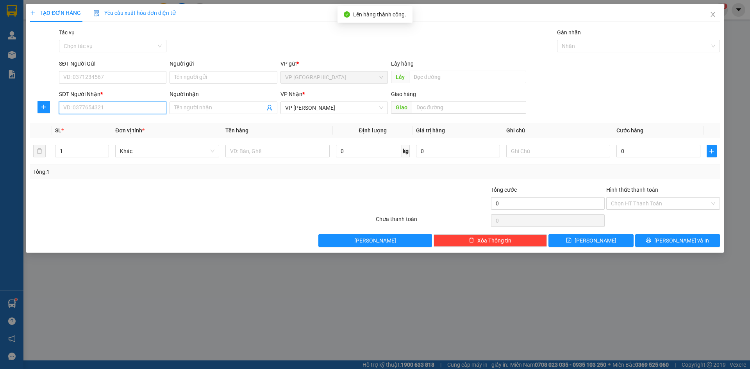
click at [125, 106] on input "SĐT Người Nhận *" at bounding box center [112, 108] width 107 height 12
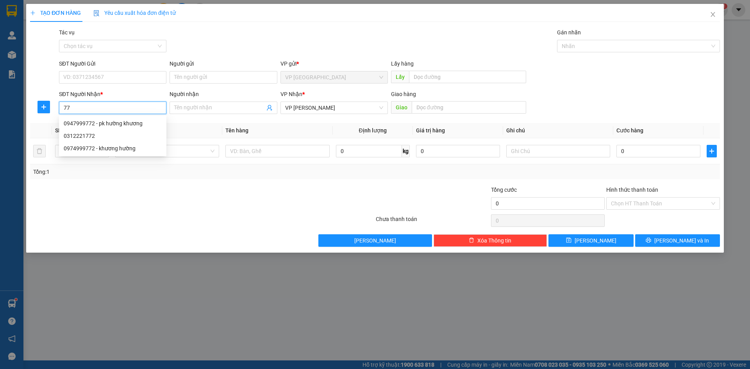
type input "7"
type input "3"
click at [89, 122] on div "0979177762" at bounding box center [113, 123] width 98 height 9
type input "0979177762"
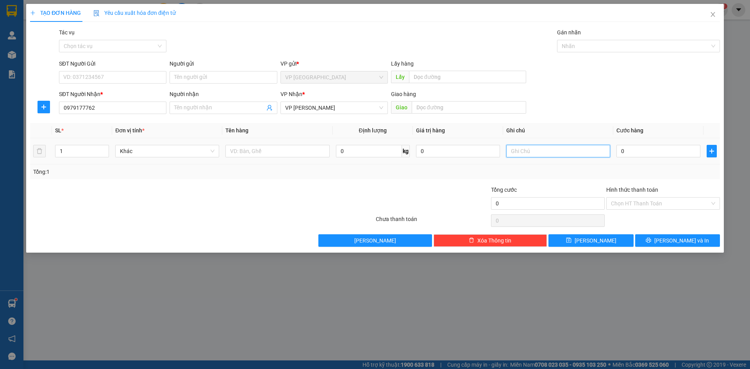
click at [559, 153] on input "text" at bounding box center [558, 151] width 104 height 12
type input "cvl"
click at [645, 148] on input "0" at bounding box center [658, 151] width 84 height 12
type input "5"
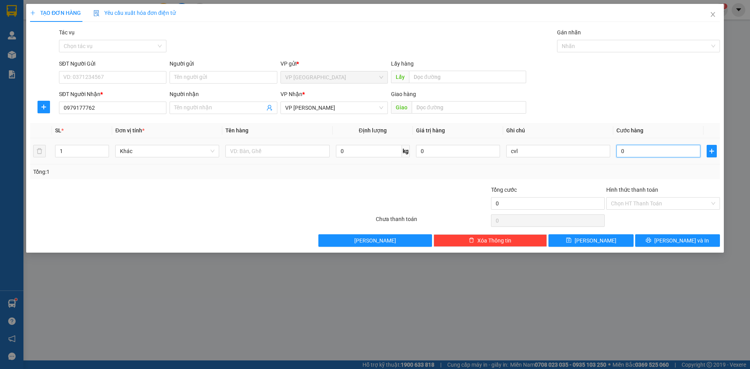
type input "5"
type input "50"
type input "50.000"
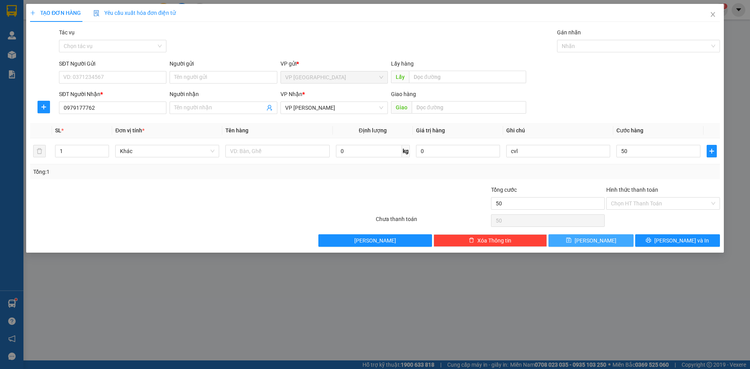
type input "50.000"
click at [623, 239] on button "[PERSON_NAME]" at bounding box center [590, 240] width 85 height 12
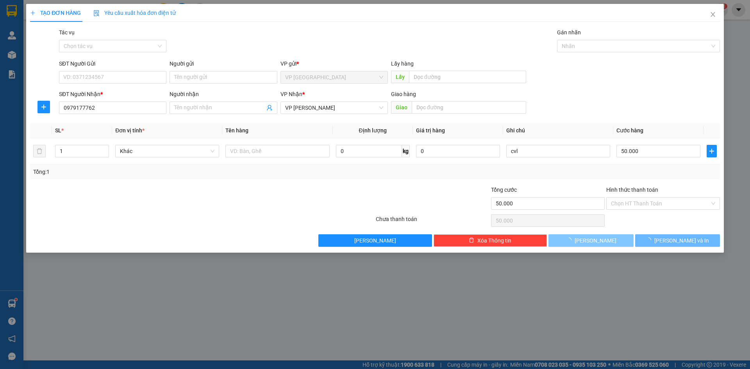
type input "0"
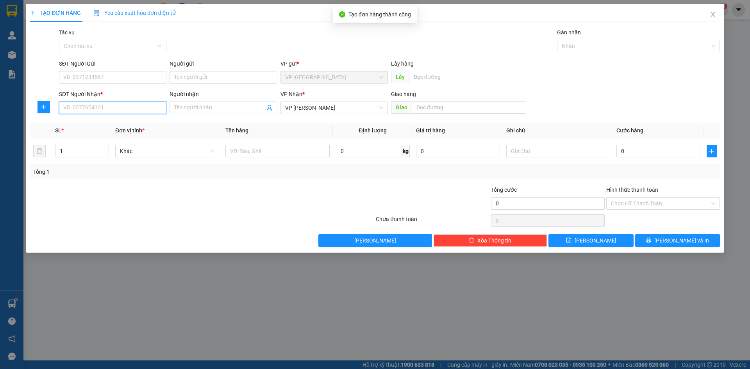
click at [135, 106] on input "SĐT Người Nhận *" at bounding box center [112, 108] width 107 height 12
click at [123, 123] on div "0948102333" at bounding box center [113, 123] width 98 height 9
type input "0948102333"
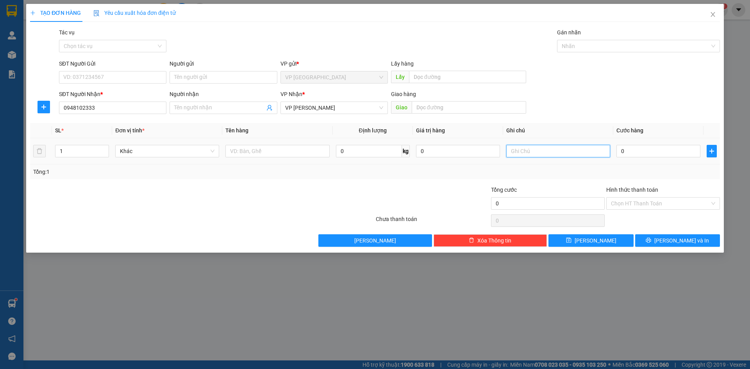
click at [539, 149] on input "text" at bounding box center [558, 151] width 104 height 12
type input "cvl"
click at [648, 153] on input "0" at bounding box center [658, 151] width 84 height 12
type input "5"
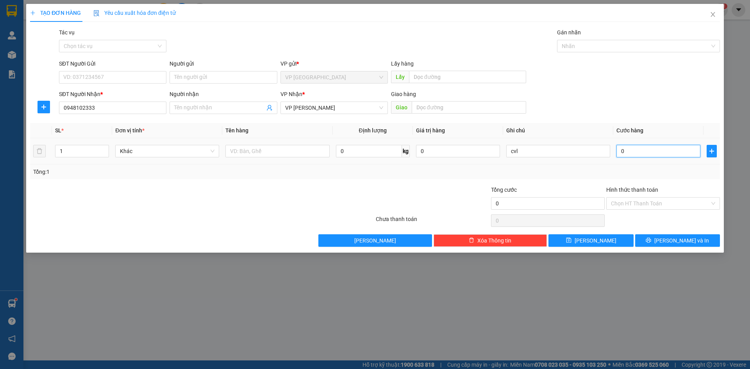
type input "5"
type input "50"
type input "50.000"
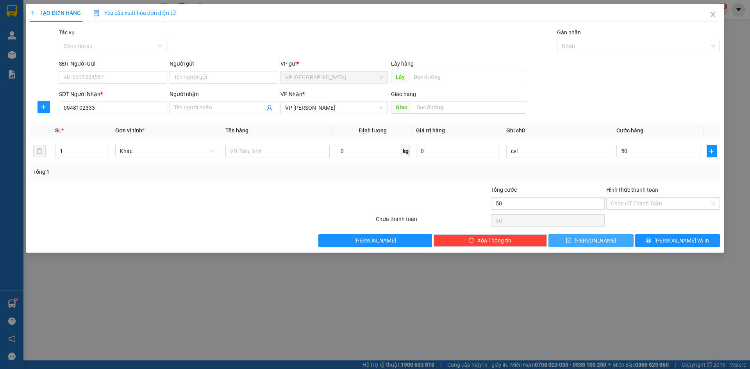
type input "50.000"
click at [615, 239] on button "[PERSON_NAME]" at bounding box center [590, 240] width 85 height 12
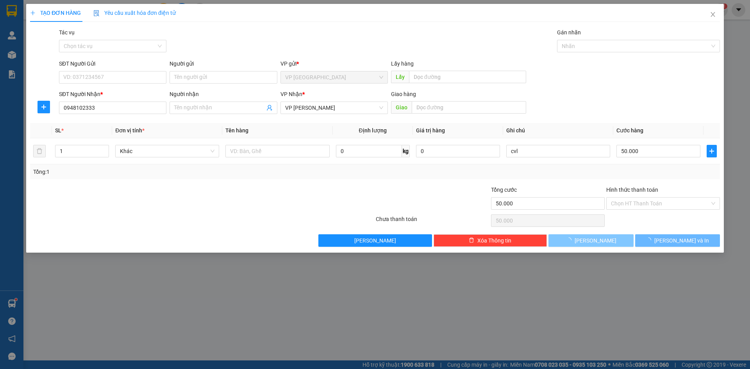
type input "0"
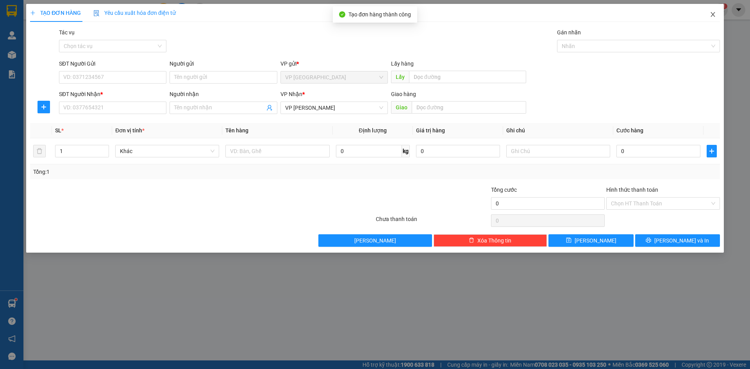
click at [713, 18] on icon "close" at bounding box center [713, 14] width 6 height 6
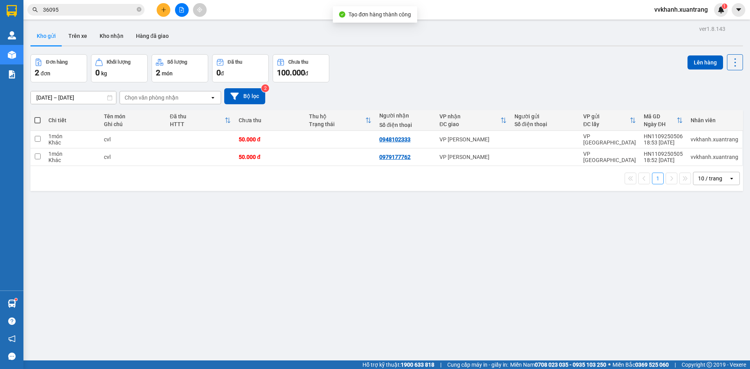
click at [38, 119] on span at bounding box center [37, 120] width 6 height 6
click at [37, 116] on input "checkbox" at bounding box center [37, 116] width 0 height 0
checkbox input "true"
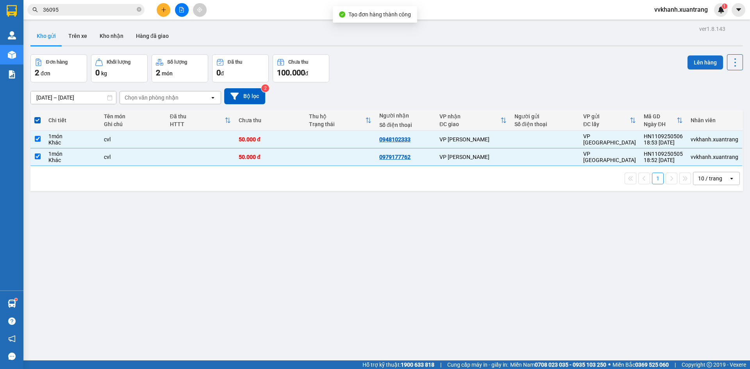
click at [699, 55] on button "Lên hàng" at bounding box center [705, 62] width 36 height 14
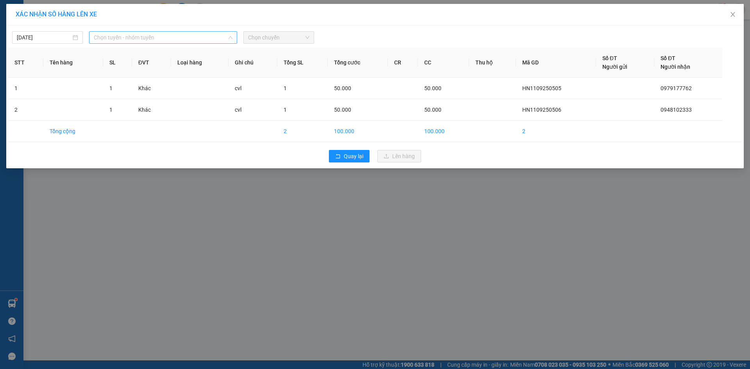
click at [111, 42] on span "Chọn tuyến - nhóm tuyến" at bounding box center [163, 38] width 139 height 12
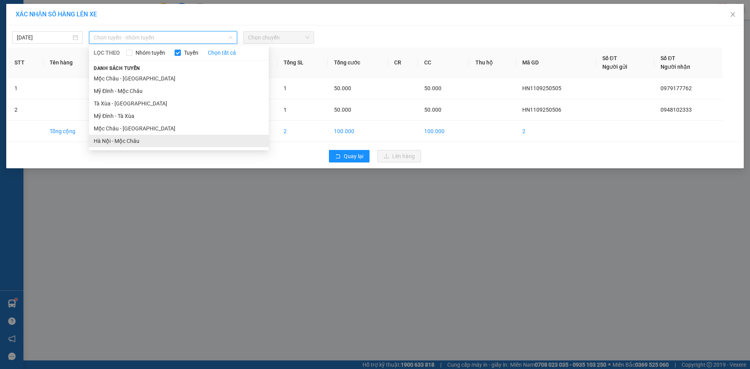
click at [141, 139] on li "Hà Nội - Mộc Châu" at bounding box center [179, 141] width 180 height 12
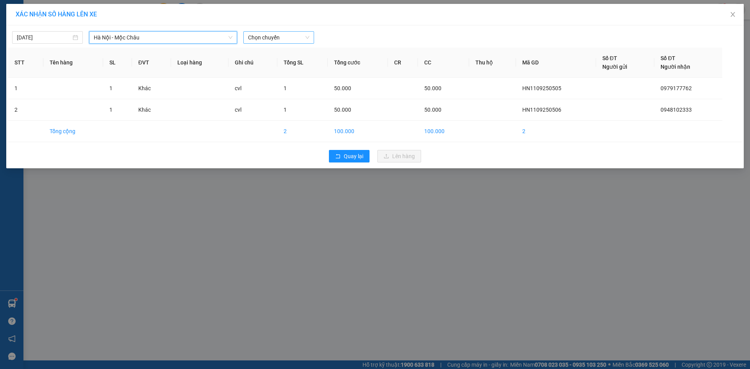
click at [275, 32] on span "Chọn chuyến" at bounding box center [278, 38] width 61 height 12
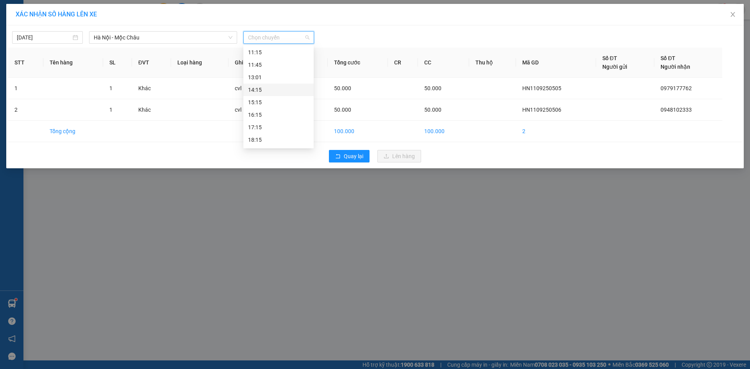
scroll to position [112, 0]
click at [264, 118] on div "17:15" at bounding box center [278, 115] width 61 height 9
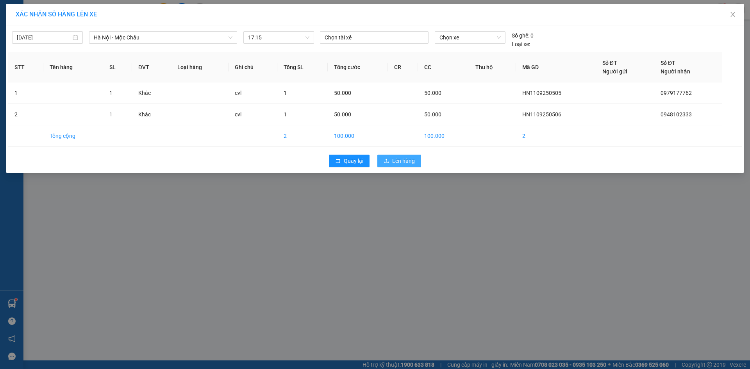
click at [390, 158] on button "Lên hàng" at bounding box center [399, 161] width 44 height 12
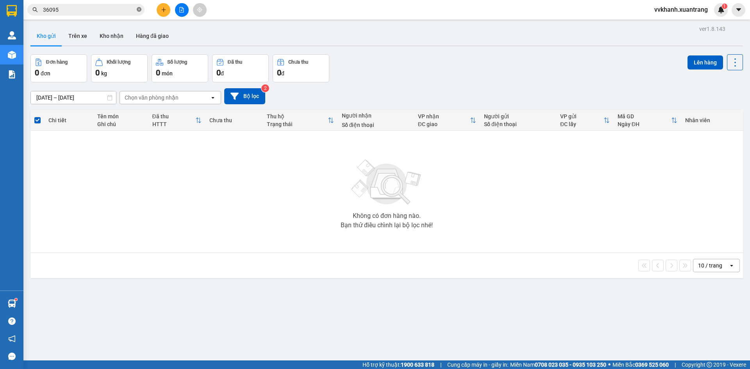
click at [141, 11] on icon "close-circle" at bounding box center [139, 9] width 5 height 5
click at [181, 12] on button at bounding box center [182, 10] width 14 height 14
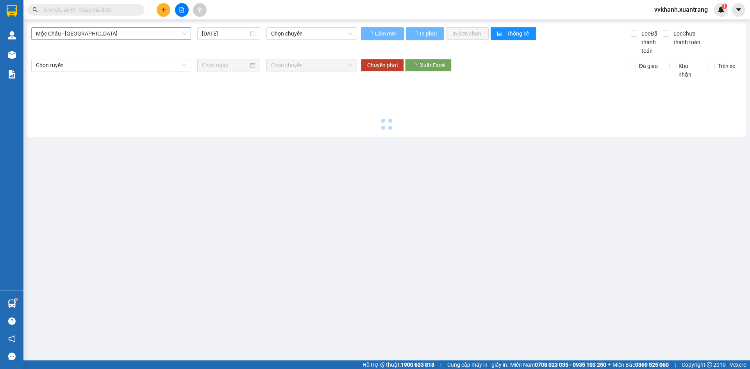
click at [157, 34] on span "Mộc Châu - [GEOGRAPHIC_DATA]" at bounding box center [111, 34] width 150 height 12
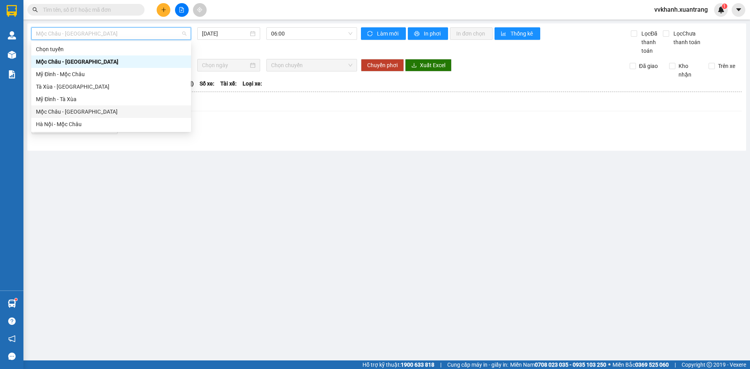
click at [118, 112] on div "Mộc Châu - [GEOGRAPHIC_DATA]" at bounding box center [111, 111] width 150 height 9
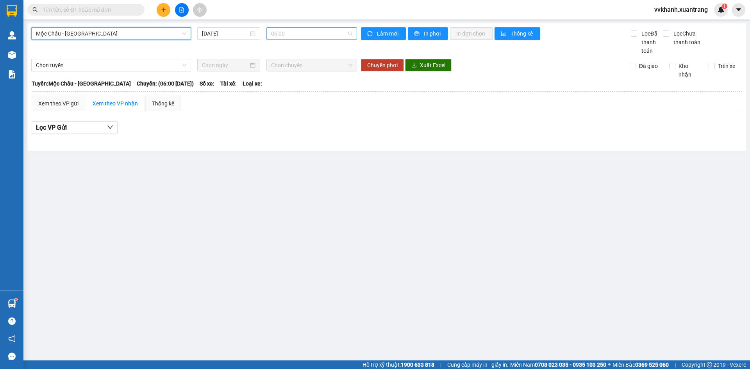
click at [292, 35] on span "06:00" at bounding box center [311, 34] width 81 height 12
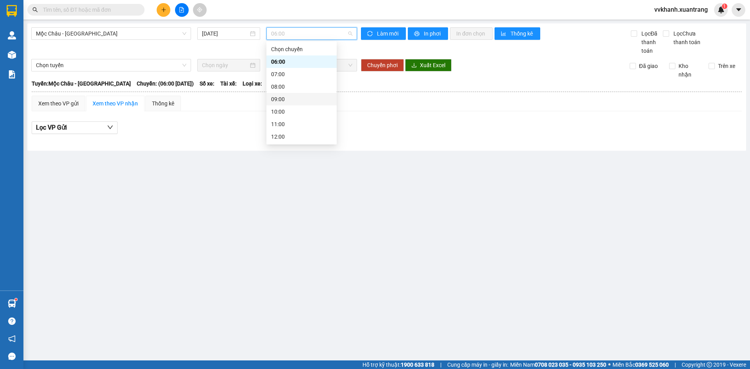
scroll to position [112, 0]
click at [286, 85] on div "16:00" at bounding box center [301, 86] width 61 height 9
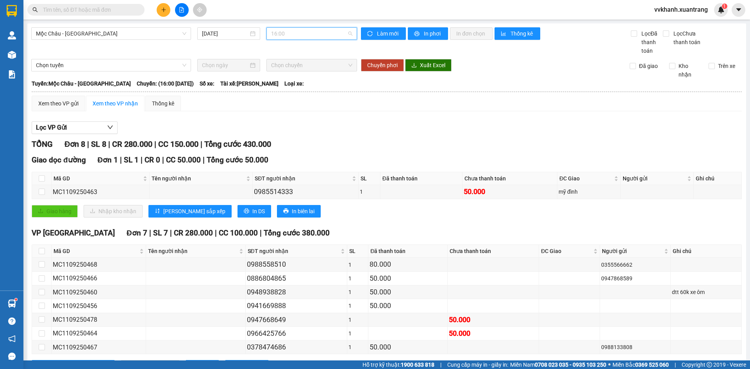
click at [292, 34] on span "16:00" at bounding box center [311, 34] width 81 height 12
drag, startPoint x: 286, startPoint y: 75, endPoint x: 287, endPoint y: 71, distance: 4.4
click at [286, 75] on div "15:00" at bounding box center [299, 74] width 61 height 9
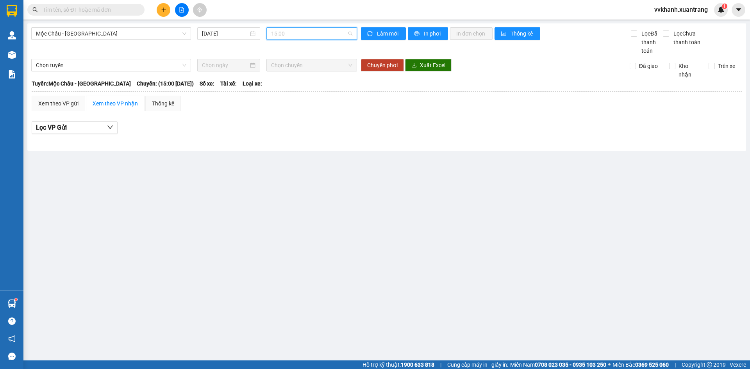
click at [292, 34] on span "15:00" at bounding box center [311, 34] width 81 height 12
click at [291, 61] on div "14:00" at bounding box center [301, 61] width 61 height 9
click at [293, 31] on span "14:00" at bounding box center [311, 34] width 81 height 12
click at [291, 84] on div "16:00" at bounding box center [301, 86] width 61 height 9
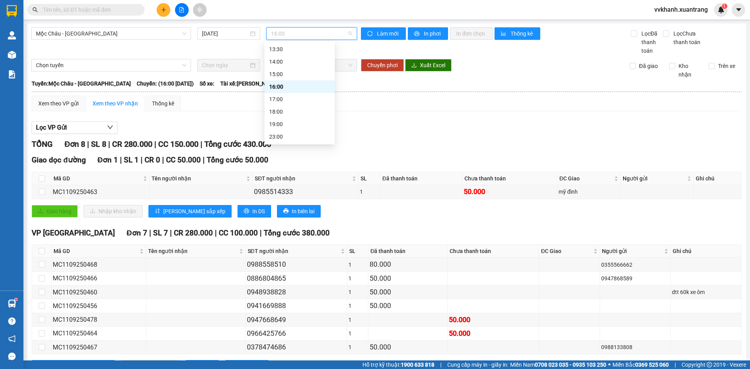
click at [301, 37] on span "16:00" at bounding box center [311, 34] width 81 height 12
click at [294, 99] on div "17:00" at bounding box center [299, 99] width 61 height 9
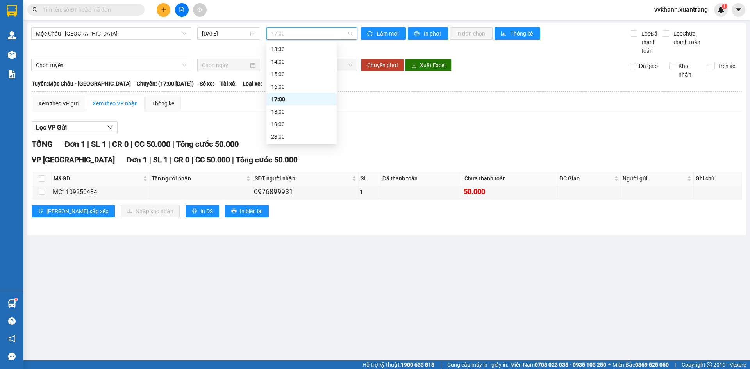
click at [297, 32] on span "17:00" at bounding box center [311, 34] width 81 height 12
click at [296, 108] on div "18:00" at bounding box center [301, 111] width 61 height 9
click at [304, 33] on span "18:00" at bounding box center [311, 34] width 81 height 12
click at [289, 123] on div "19:00" at bounding box center [301, 124] width 61 height 9
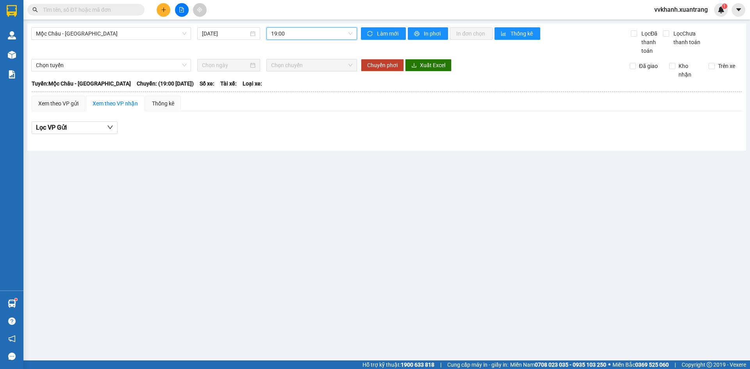
click at [132, 11] on input "text" at bounding box center [89, 9] width 92 height 9
click at [217, 33] on input "[DATE]" at bounding box center [225, 33] width 46 height 9
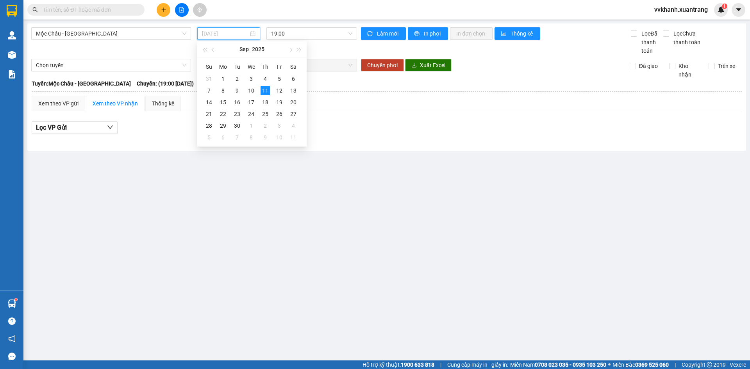
type input "[DATE]"
click at [317, 36] on span "19:00" at bounding box center [311, 34] width 81 height 12
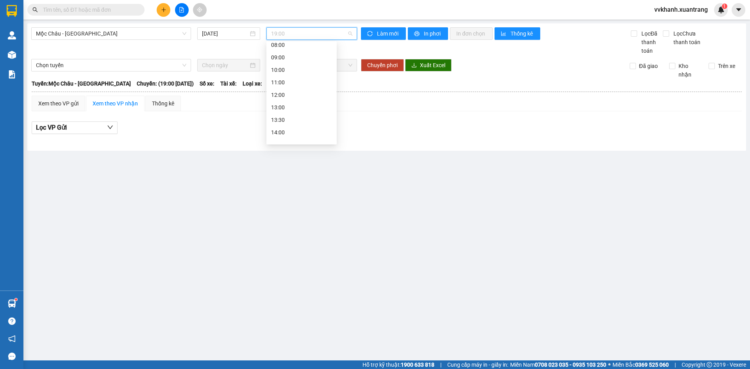
scroll to position [34, 0]
click at [294, 52] on div "08:00" at bounding box center [301, 52] width 61 height 9
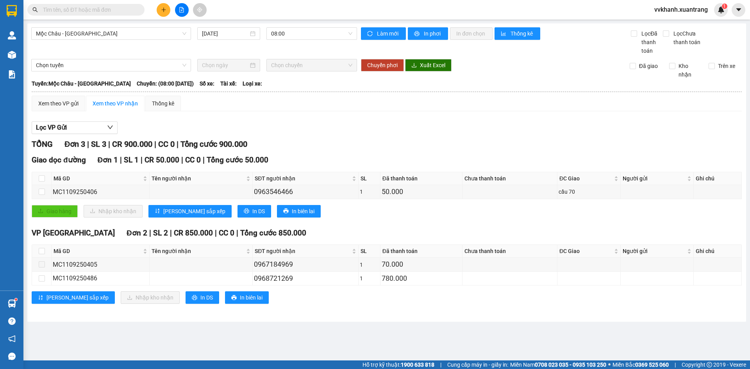
click at [519, 307] on div "VP [GEOGRAPHIC_DATA] Đơn 2 | SL 2 | CR 850.000 | CC 0 | Tổng cước 850.000 Mã GD…" at bounding box center [387, 268] width 710 height 82
click at [398, 162] on div "Giao dọc đường Đơn 1 | SL 1 | CR 50.000 | CC 0 | Tổng cước 50.000" at bounding box center [387, 160] width 710 height 12
click at [296, 34] on span "08:00" at bounding box center [311, 34] width 81 height 12
click at [298, 86] on div "16:00" at bounding box center [301, 86] width 61 height 9
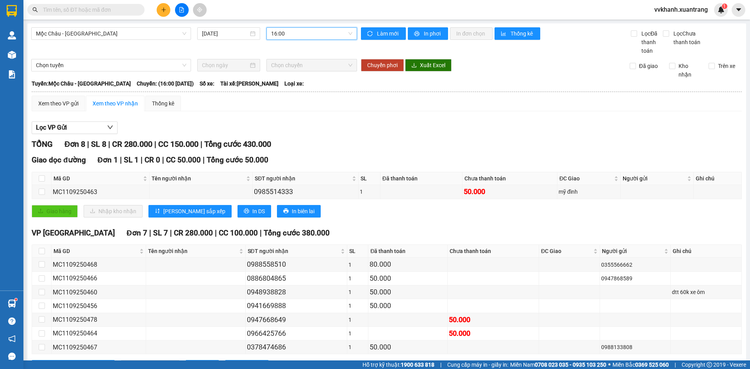
click at [300, 36] on span "16:00" at bounding box center [311, 34] width 81 height 12
click at [290, 97] on div "17:00" at bounding box center [299, 99] width 61 height 9
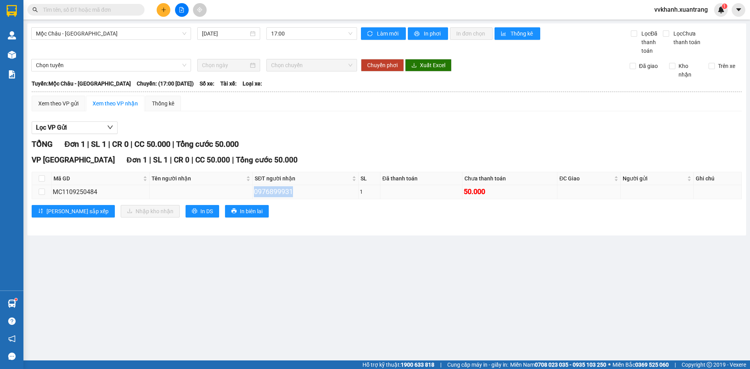
drag, startPoint x: 290, startPoint y: 193, endPoint x: 251, endPoint y: 189, distance: 39.2
click at [254, 189] on div "0976899931" at bounding box center [305, 191] width 103 height 11
copy div "0976899931"
click at [111, 8] on input "text" at bounding box center [89, 9] width 92 height 9
paste input "0976899931"
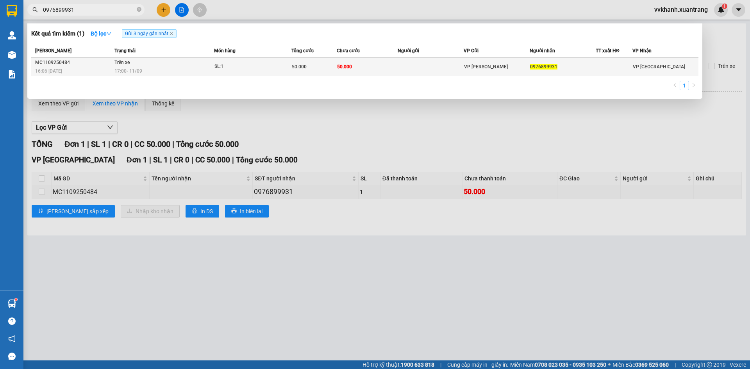
type input "0976899931"
click at [245, 68] on div "SL: 1" at bounding box center [243, 66] width 59 height 9
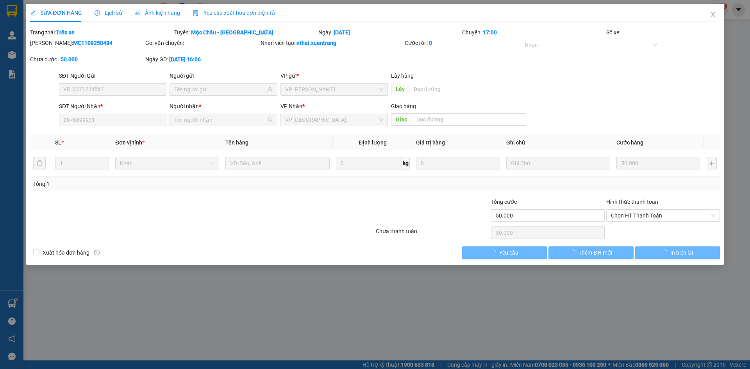
type input "0976899931"
type input "50.000"
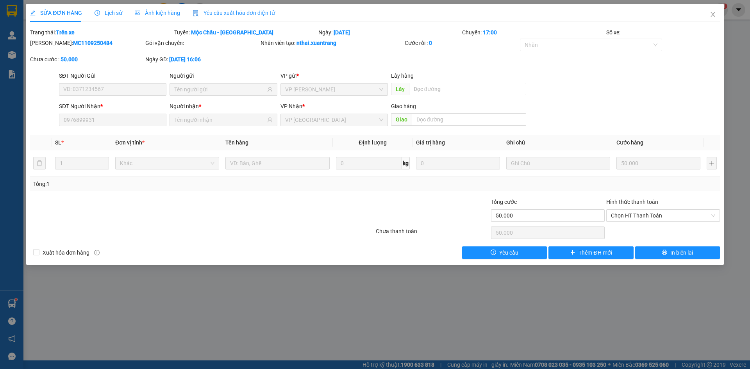
click at [166, 17] on div "Ảnh kiện hàng" at bounding box center [157, 13] width 45 height 18
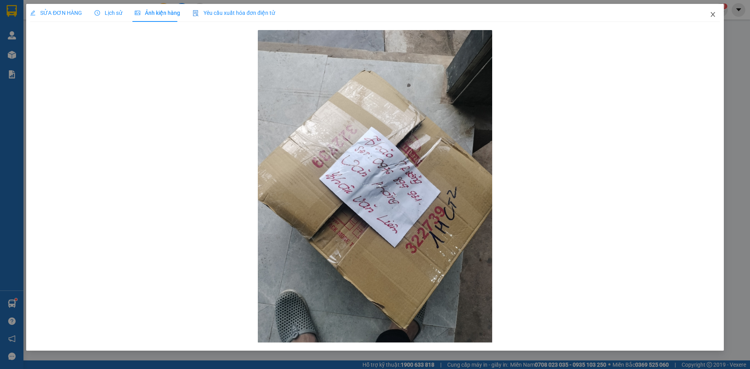
click at [713, 16] on icon "close" at bounding box center [713, 14] width 6 height 6
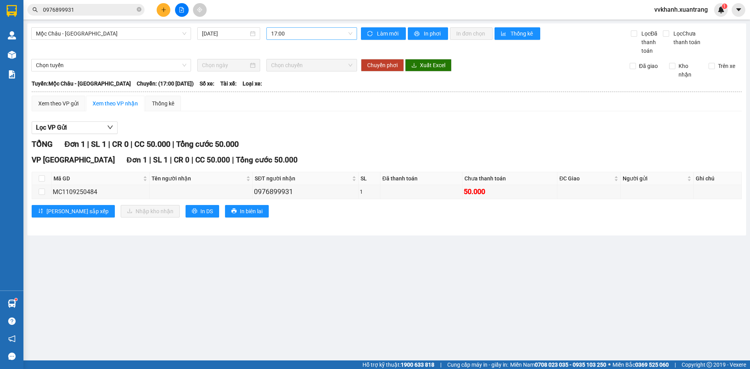
click at [310, 36] on span "17:00" at bounding box center [311, 34] width 81 height 12
click at [308, 116] on div "18:00" at bounding box center [301, 111] width 70 height 12
drag, startPoint x: 178, startPoint y: 191, endPoint x: 223, endPoint y: 202, distance: 46.1
click at [200, 196] on div "0916683113" at bounding box center [201, 191] width 100 height 11
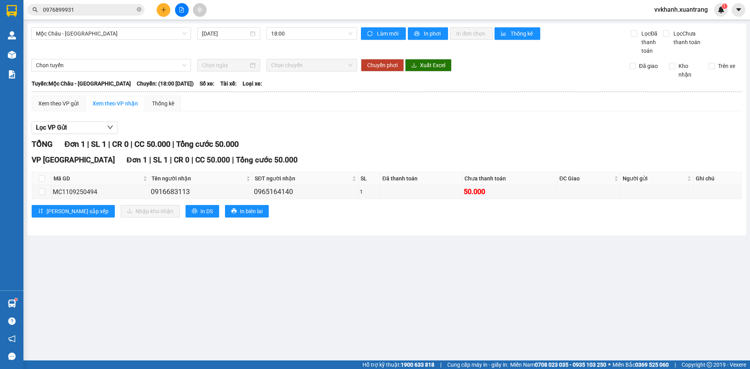
click at [256, 202] on div "VP [GEOGRAPHIC_DATA] Đơn 1 | SL 1 | CR 0 | CC 50.000 | Tổng cước 50.000 Mã GD T…" at bounding box center [387, 188] width 710 height 69
drag, startPoint x: 251, startPoint y: 193, endPoint x: 294, endPoint y: 194, distance: 43.4
click at [294, 194] on div "0965164140" at bounding box center [305, 191] width 103 height 11
copy div "0965164140"
click at [139, 11] on icon "close-circle" at bounding box center [139, 9] width 5 height 5
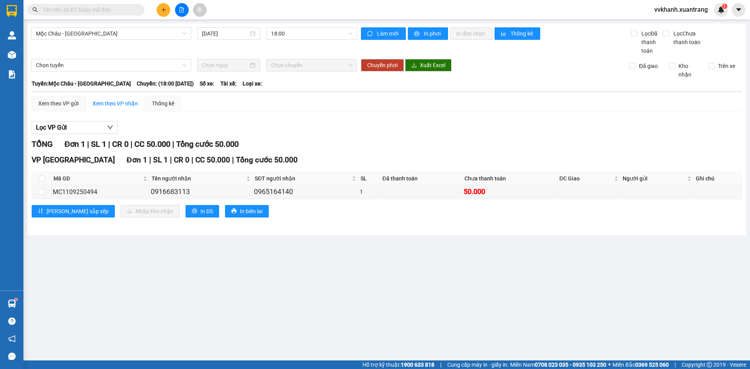
click at [127, 11] on input "text" at bounding box center [89, 9] width 92 height 9
paste input "0965164140"
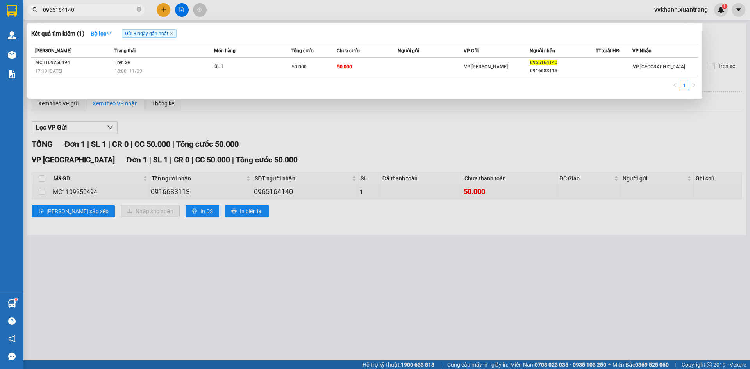
type input "0965164140"
click at [276, 67] on span "SL: 1" at bounding box center [252, 66] width 77 height 9
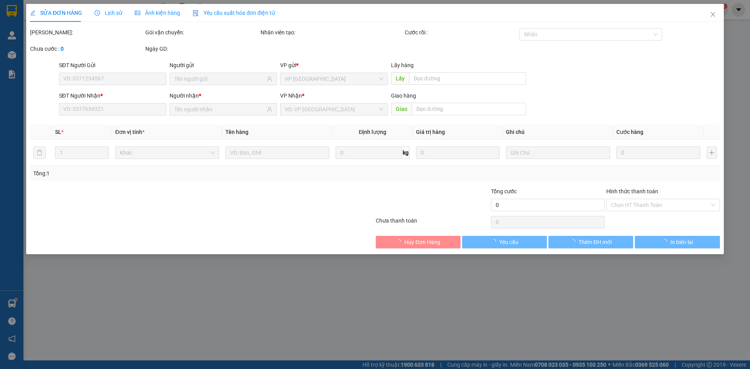
type input "0965164140"
type input "0916683113"
type input "50.000"
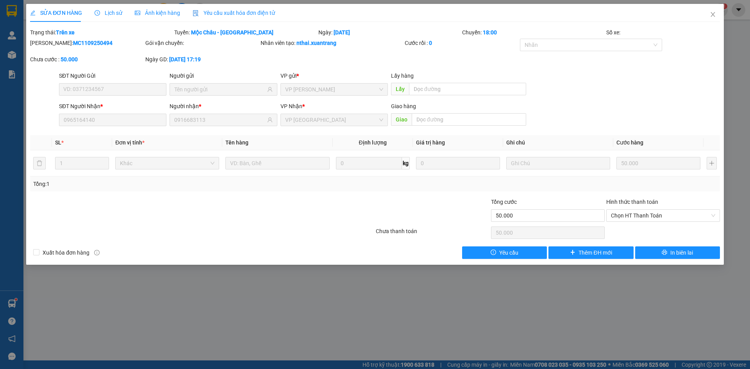
drag, startPoint x: 156, startPoint y: 12, endPoint x: 156, endPoint y: 18, distance: 5.5
click at [156, 18] on div "Ảnh kiện hàng" at bounding box center [157, 13] width 45 height 18
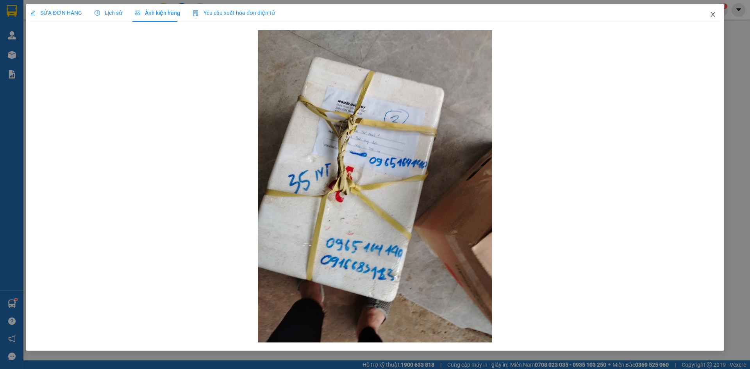
click at [710, 17] on icon "close" at bounding box center [713, 14] width 6 height 6
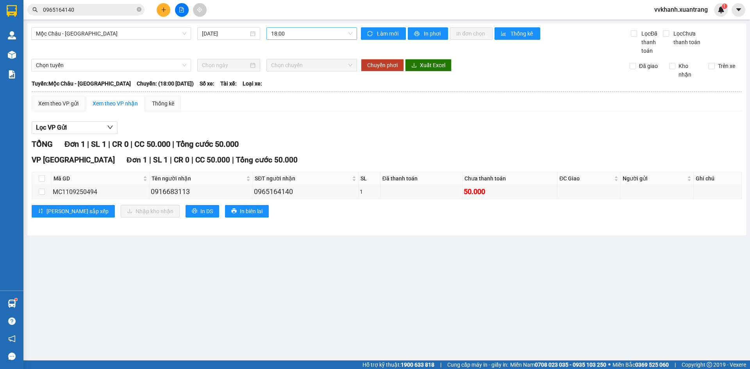
click at [312, 33] on span "18:00" at bounding box center [311, 34] width 81 height 12
click at [312, 138] on div "23:00" at bounding box center [301, 136] width 61 height 9
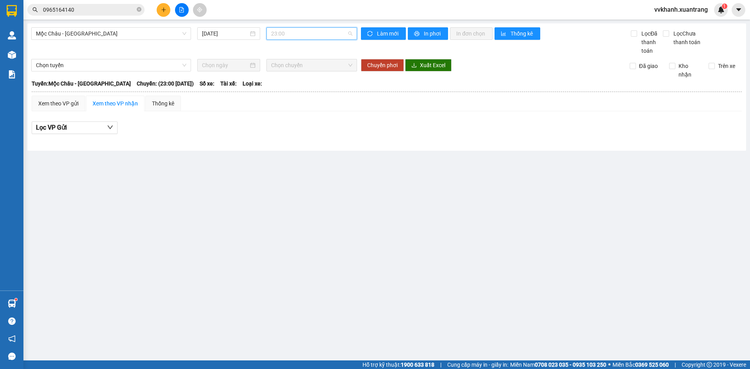
click at [320, 32] on span "23:00" at bounding box center [311, 34] width 81 height 12
click at [287, 118] on div "19:00" at bounding box center [301, 124] width 70 height 12
click at [283, 185] on main "[GEOGRAPHIC_DATA] - [GEOGRAPHIC_DATA] [DATE] 19:00 Làm mới In phơi In đơn chọn …" at bounding box center [375, 180] width 750 height 360
click at [352, 249] on main "[GEOGRAPHIC_DATA] - [GEOGRAPHIC_DATA] [DATE] 19:00 Làm mới In phơi In đơn chọn …" at bounding box center [375, 180] width 750 height 360
click at [339, 34] on span "19:00" at bounding box center [311, 34] width 81 height 12
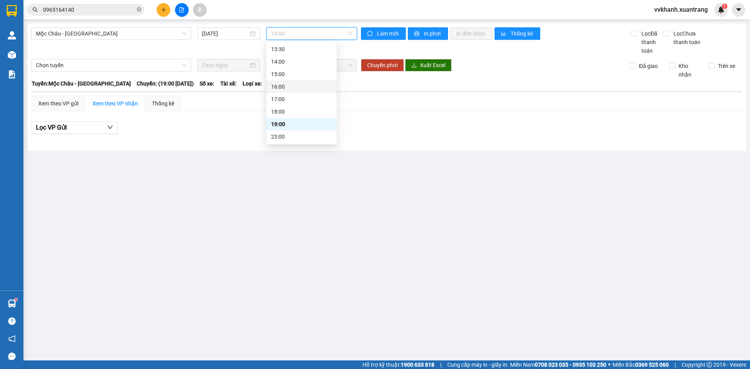
click at [292, 89] on div "16:00" at bounding box center [301, 86] width 61 height 9
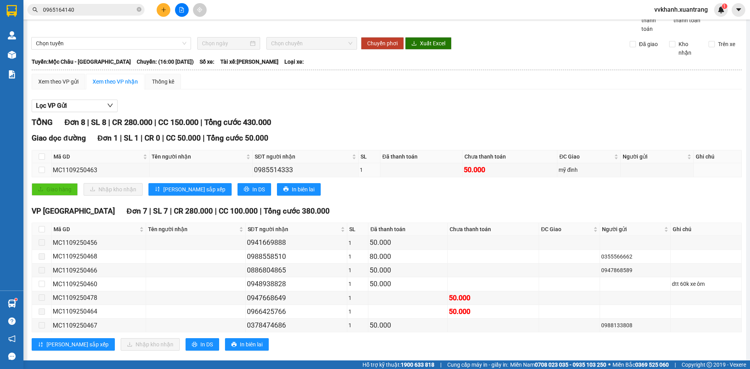
scroll to position [34, 0]
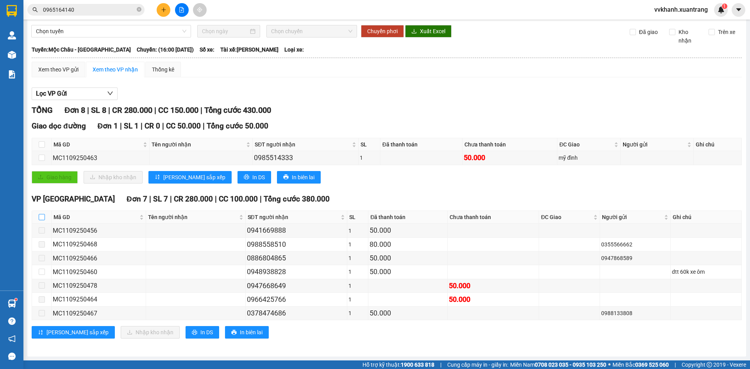
click at [41, 219] on input "checkbox" at bounding box center [42, 217] width 6 height 6
checkbox input "true"
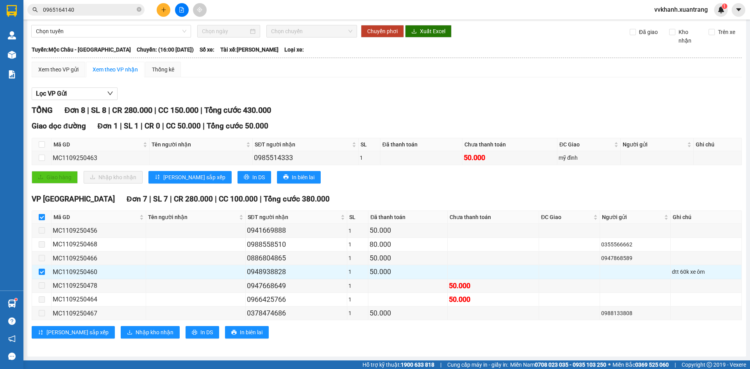
click at [41, 219] on input "checkbox" at bounding box center [42, 217] width 6 height 6
checkbox input "false"
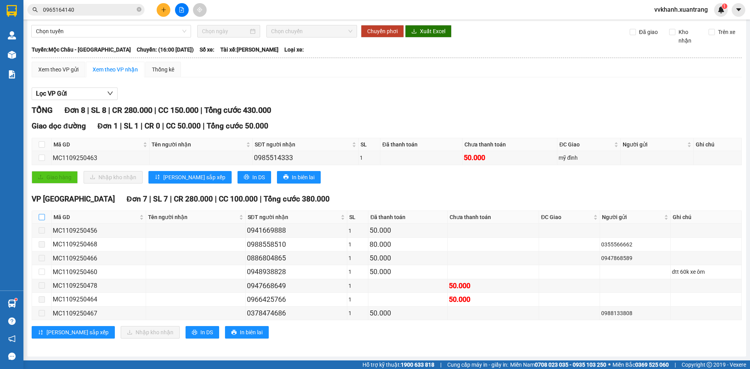
click at [41, 219] on input "checkbox" at bounding box center [42, 217] width 6 height 6
checkbox input "true"
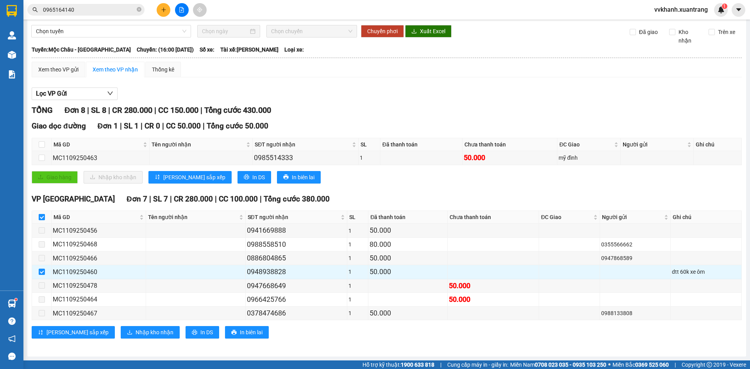
click at [41, 219] on input "checkbox" at bounding box center [42, 217] width 6 height 6
checkbox input "false"
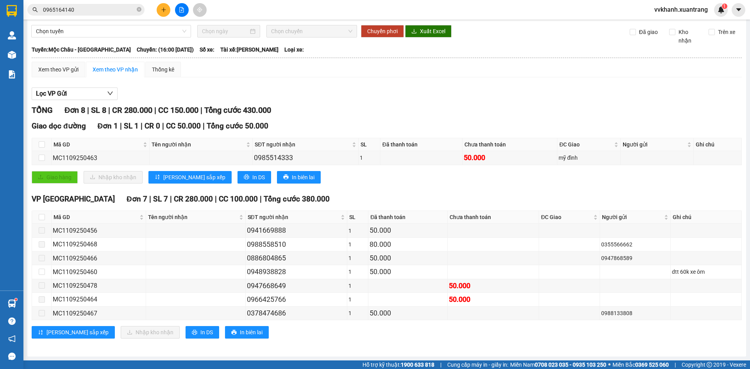
click at [397, 106] on div "TỔNG Đơn 8 | SL 8 | CR 280.000 | CC 150.000 | Tổng cước 430.000" at bounding box center [387, 110] width 710 height 12
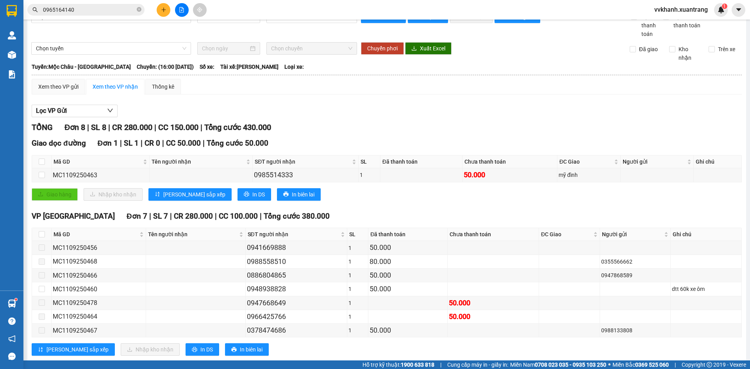
scroll to position [0, 0]
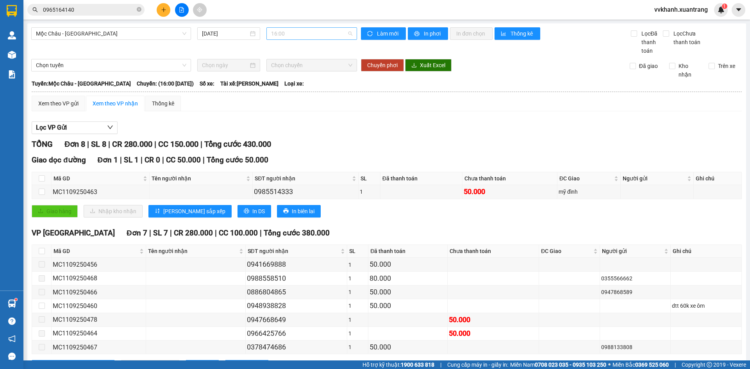
click at [315, 32] on span "16:00" at bounding box center [311, 34] width 81 height 12
click at [310, 100] on div "17:00" at bounding box center [299, 99] width 61 height 9
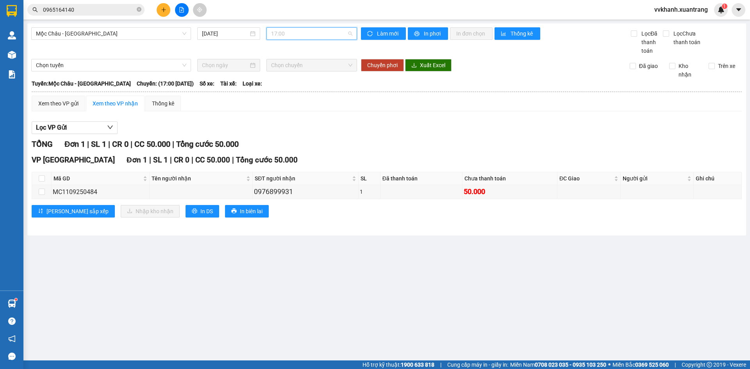
click at [279, 32] on span "17:00" at bounding box center [311, 34] width 81 height 12
click at [293, 91] on div "16:00" at bounding box center [301, 86] width 61 height 9
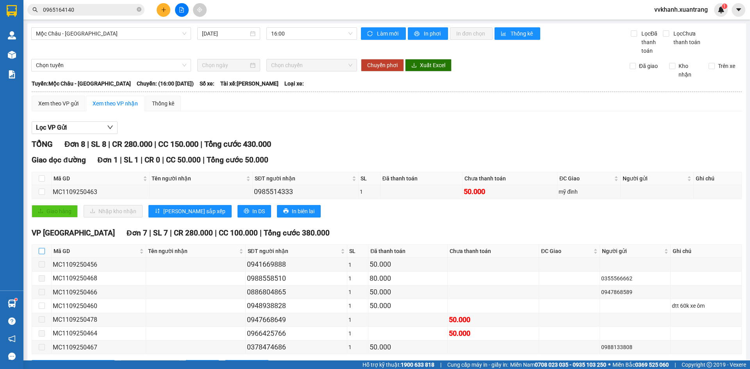
click at [41, 253] on input "checkbox" at bounding box center [42, 251] width 6 height 6
checkbox input "true"
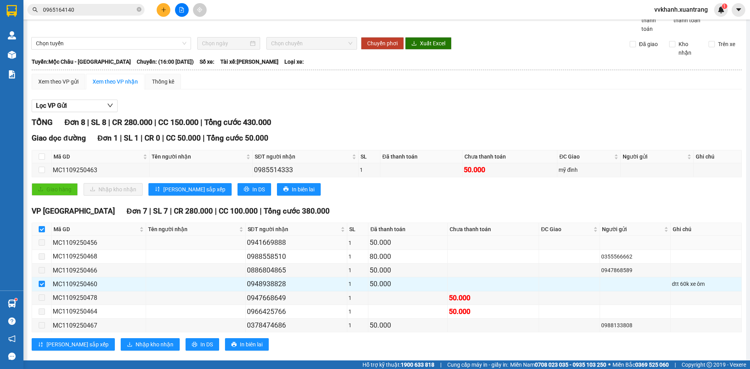
scroll to position [34, 0]
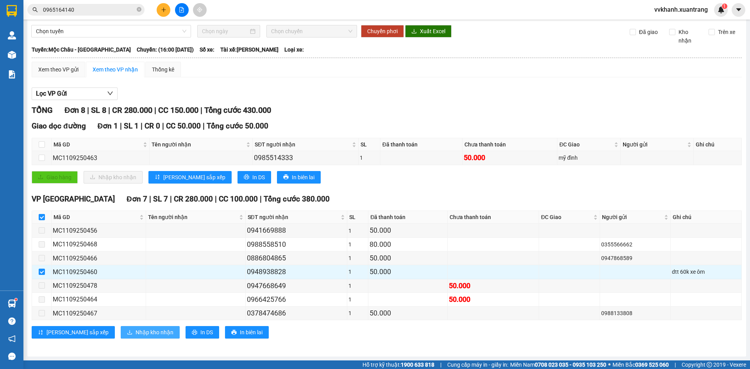
click at [136, 333] on span "Nhập kho nhận" at bounding box center [155, 332] width 38 height 9
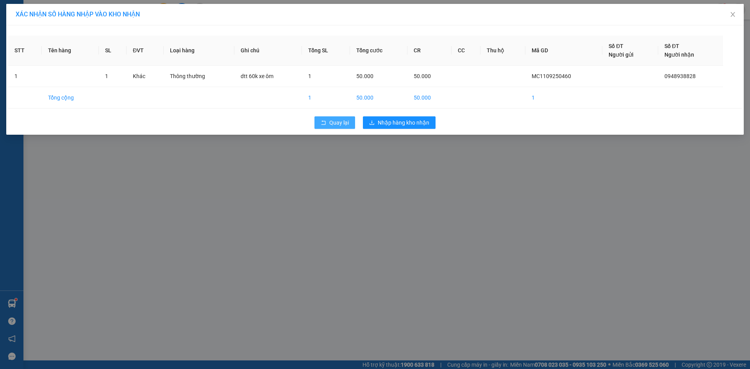
click at [324, 122] on icon "rollback" at bounding box center [323, 122] width 5 height 5
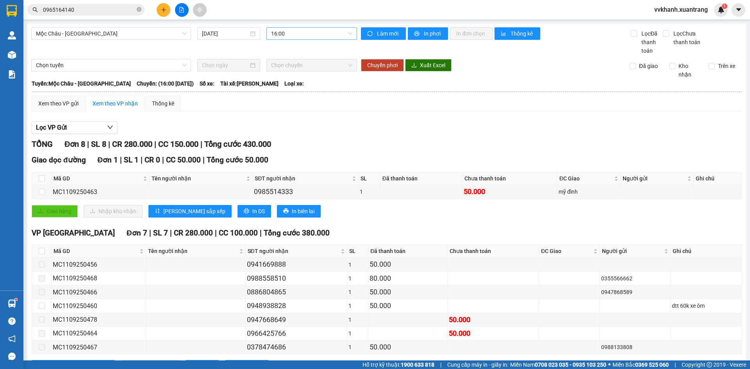
click at [282, 32] on span "16:00" at bounding box center [311, 34] width 81 height 12
click at [289, 113] on div "17:00" at bounding box center [299, 110] width 61 height 9
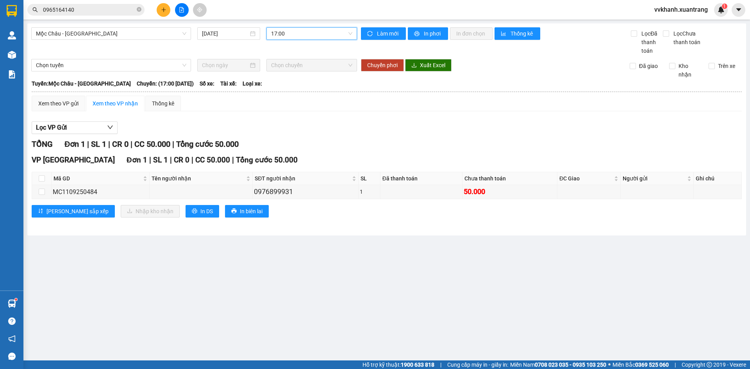
click at [288, 32] on span "17:00" at bounding box center [311, 34] width 81 height 12
click at [288, 122] on div "18:00" at bounding box center [301, 122] width 61 height 9
click at [295, 36] on span "18:00" at bounding box center [311, 34] width 81 height 12
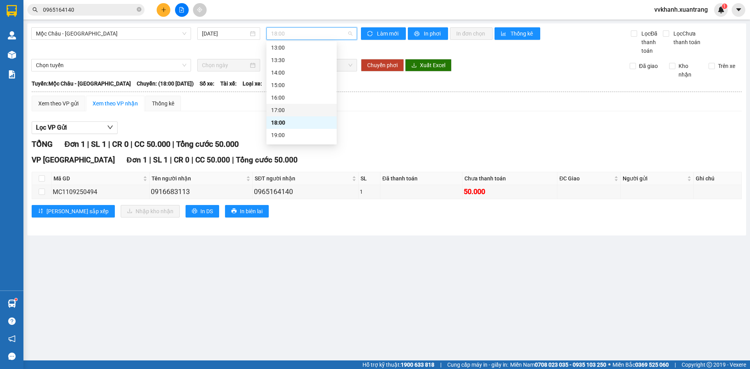
click at [297, 114] on div "17:00" at bounding box center [301, 110] width 70 height 12
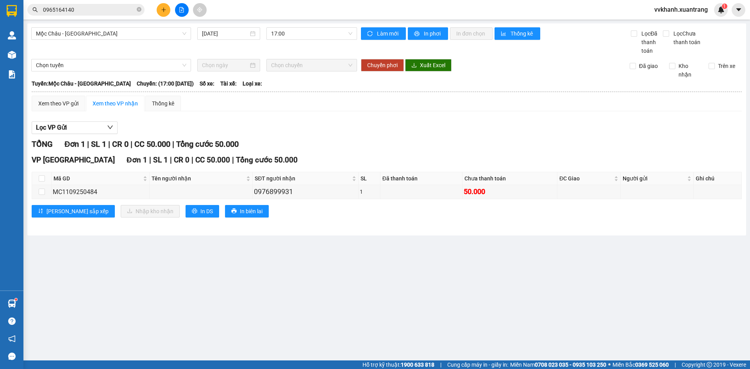
click at [426, 292] on main "[GEOGRAPHIC_DATA] - [GEOGRAPHIC_DATA] [DATE] 17:00 Làm mới In phơi In đơn chọn …" at bounding box center [375, 180] width 750 height 360
click at [288, 34] on span "17:00" at bounding box center [311, 34] width 81 height 12
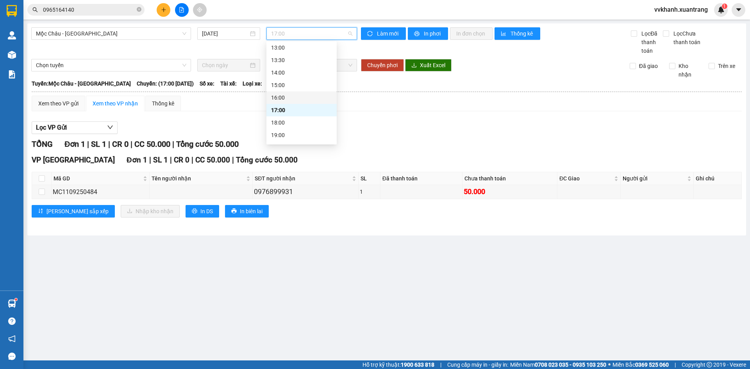
click at [294, 99] on div "16:00" at bounding box center [301, 97] width 61 height 9
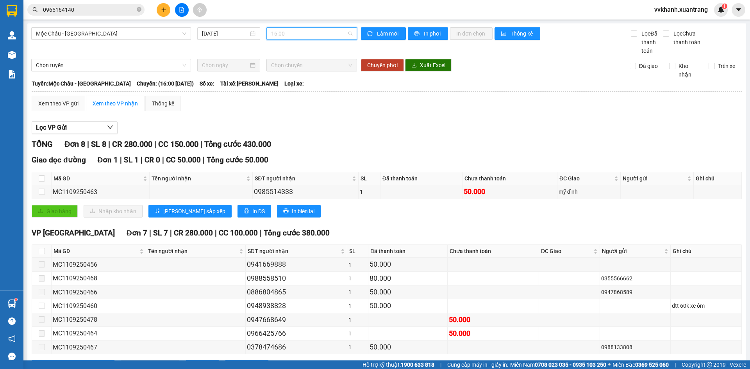
click at [291, 33] on span "16:00" at bounding box center [311, 34] width 81 height 12
click at [292, 107] on div "17:00" at bounding box center [299, 110] width 61 height 9
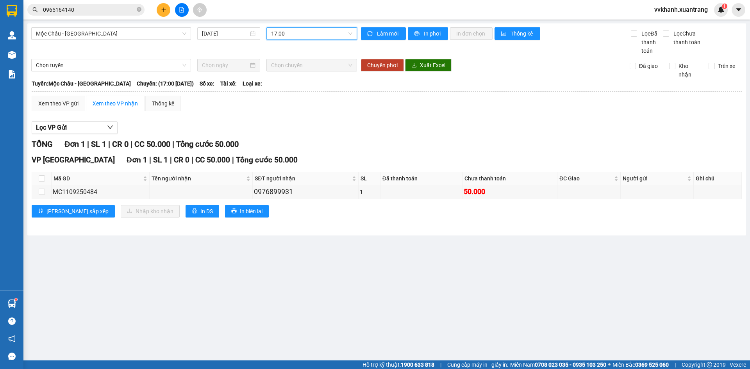
click at [319, 35] on span "17:00" at bounding box center [311, 34] width 81 height 12
click at [300, 102] on div "16:00" at bounding box center [301, 97] width 61 height 9
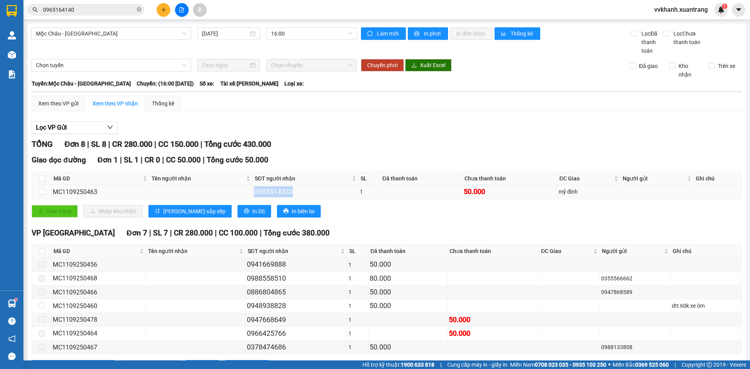
drag, startPoint x: 288, startPoint y: 191, endPoint x: 248, endPoint y: 189, distance: 39.9
click at [253, 189] on td "0985514333" at bounding box center [305, 192] width 105 height 14
copy div "0985514333"
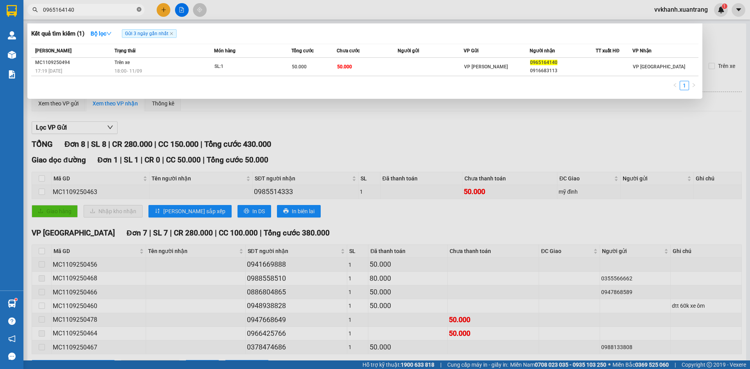
click at [141, 6] on span "0965164140" at bounding box center [85, 10] width 117 height 12
click at [140, 8] on icon "close-circle" at bounding box center [139, 9] width 5 height 5
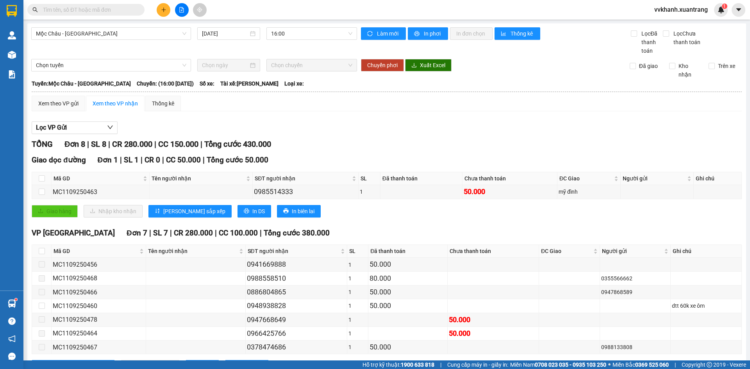
click at [132, 9] on input "text" at bounding box center [89, 9] width 92 height 9
paste input "0985514333"
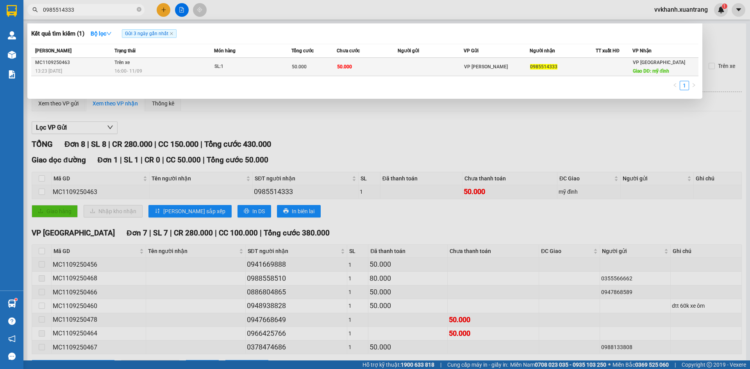
type input "0985514333"
click at [305, 62] on td "50.000" at bounding box center [314, 67] width 46 height 18
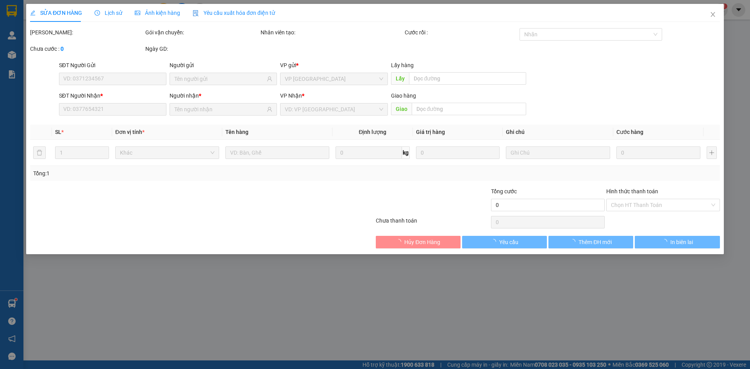
type input "0985514333"
type input "mỹ đình"
type input "50.000"
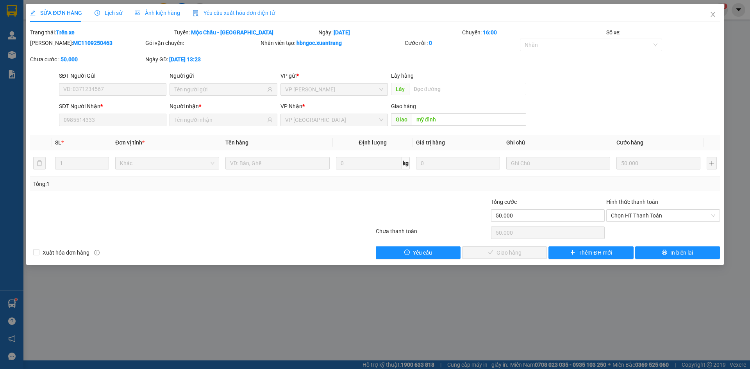
click at [164, 16] on span "Ảnh kiện hàng" at bounding box center [157, 13] width 45 height 6
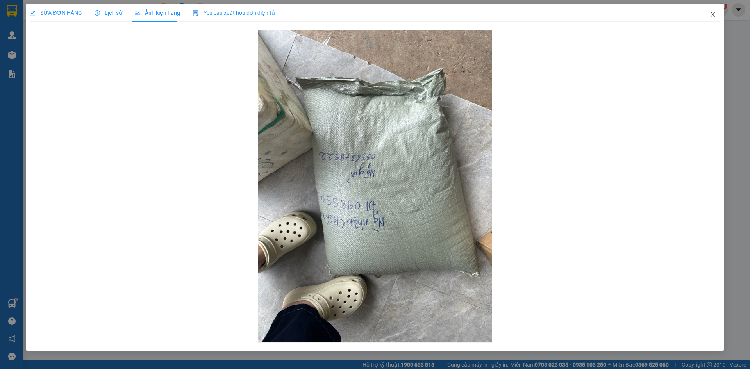
click at [713, 14] on icon "close" at bounding box center [712, 14] width 4 height 5
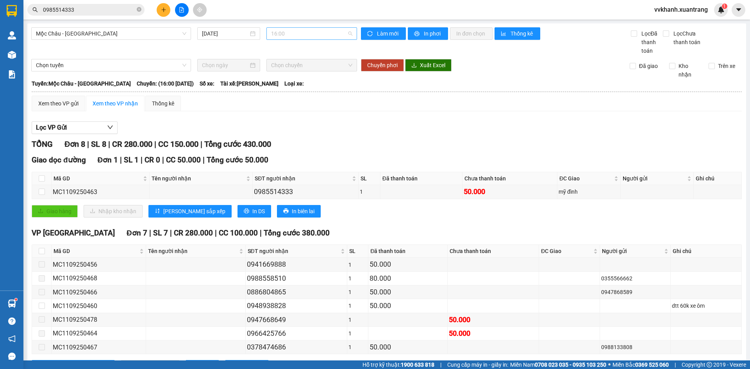
click at [295, 28] on span "16:00" at bounding box center [311, 34] width 81 height 12
click at [292, 95] on div "17:00" at bounding box center [299, 99] width 61 height 9
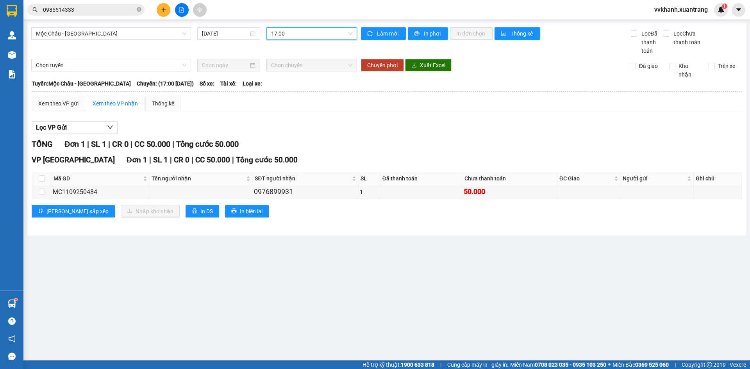
click at [299, 35] on span "17:00" at bounding box center [311, 34] width 81 height 12
click at [298, 113] on div "18:00" at bounding box center [301, 111] width 61 height 9
drag, startPoint x: 291, startPoint y: 191, endPoint x: 254, endPoint y: 192, distance: 37.1
click at [254, 192] on div "0965164140" at bounding box center [305, 191] width 103 height 11
drag, startPoint x: 272, startPoint y: 194, endPoint x: 416, endPoint y: 311, distance: 185.2
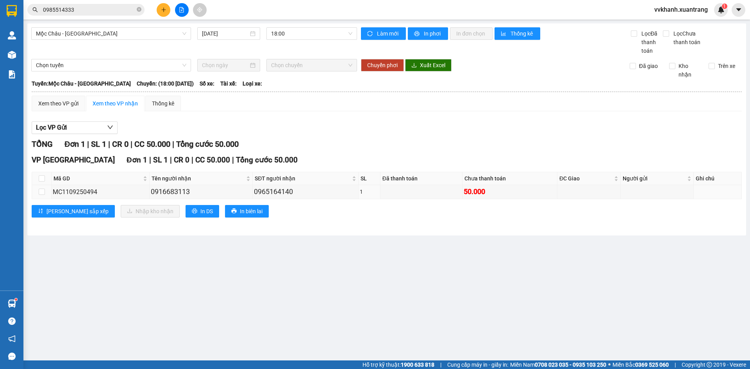
click at [412, 310] on main "[GEOGRAPHIC_DATA] - [GEOGRAPHIC_DATA] [DATE] 18:00 Làm mới In phơi In đơn chọn …" at bounding box center [375, 180] width 750 height 360
click at [448, 250] on main "[GEOGRAPHIC_DATA] - [GEOGRAPHIC_DATA] [DATE] 18:00 Làm mới In phơi In đơn chọn …" at bounding box center [375, 180] width 750 height 360
drag, startPoint x: 289, startPoint y: 194, endPoint x: 255, endPoint y: 190, distance: 35.0
click at [254, 189] on div "0965164140" at bounding box center [305, 191] width 103 height 11
drag, startPoint x: 260, startPoint y: 192, endPoint x: 255, endPoint y: 234, distance: 42.9
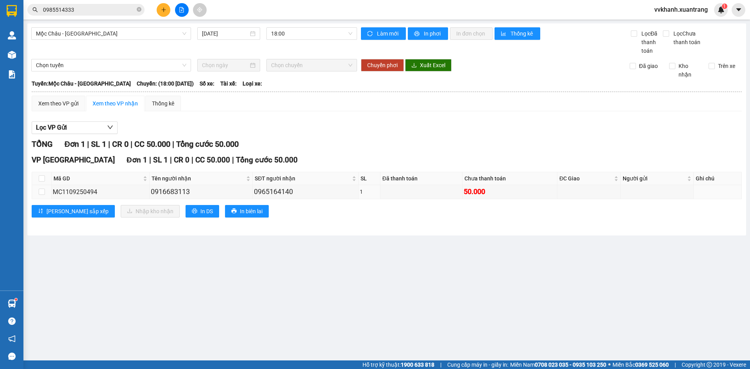
click at [255, 245] on main "[GEOGRAPHIC_DATA] - [GEOGRAPHIC_DATA] [DATE] 18:00 Làm mới In phơi In đơn chọn …" at bounding box center [375, 180] width 750 height 360
drag, startPoint x: 251, startPoint y: 189, endPoint x: 291, endPoint y: 190, distance: 39.5
click at [291, 190] on div "0965164140" at bounding box center [305, 191] width 103 height 11
click at [282, 194] on div "0965164140" at bounding box center [305, 191] width 103 height 11
drag, startPoint x: 252, startPoint y: 192, endPoint x: 289, endPoint y: 193, distance: 37.5
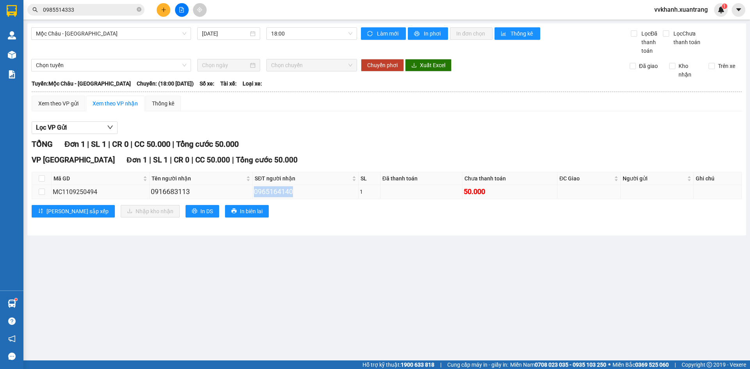
click at [289, 193] on div "0965164140" at bounding box center [305, 191] width 103 height 11
copy div "0965164140"
click at [139, 11] on icon "close-circle" at bounding box center [139, 9] width 5 height 5
click at [124, 10] on input "text" at bounding box center [89, 9] width 92 height 9
paste input "0965164140"
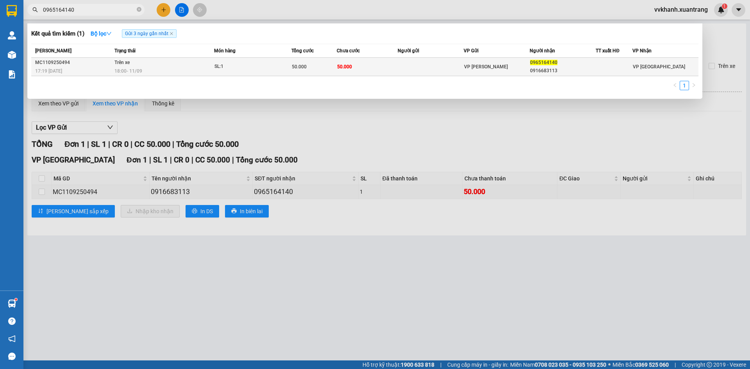
type input "0965164140"
click at [294, 69] on span "50.000" at bounding box center [299, 66] width 15 height 5
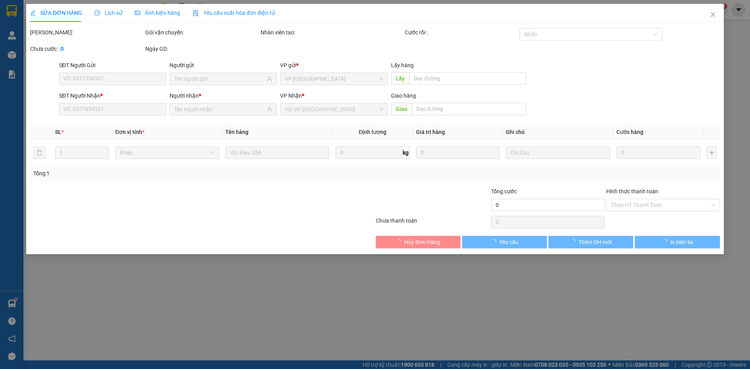
type input "0965164140"
type input "0916683113"
type input "50.000"
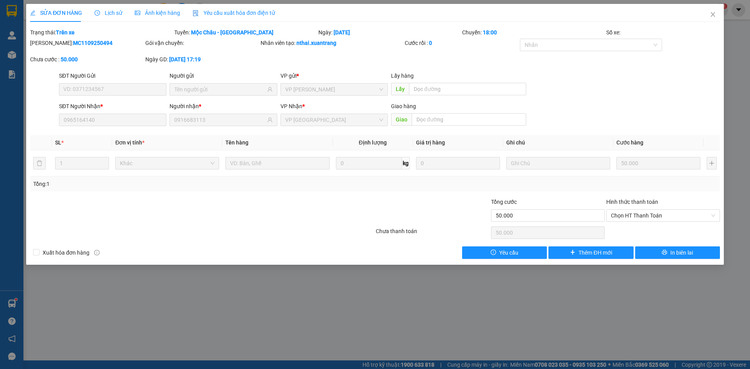
click at [158, 12] on span "Ảnh kiện hàng" at bounding box center [157, 13] width 45 height 6
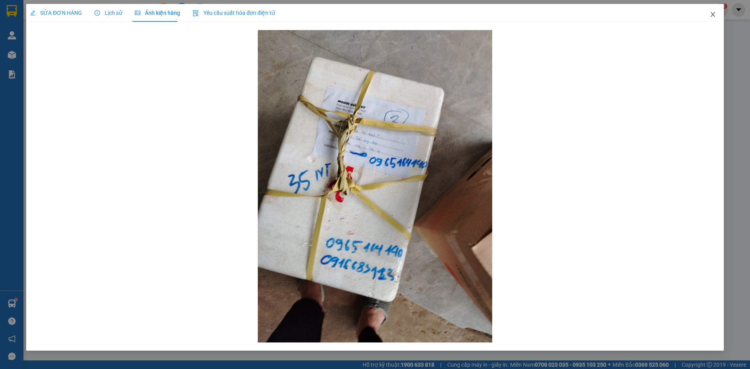
click at [716, 13] on span "Close" at bounding box center [713, 15] width 22 height 22
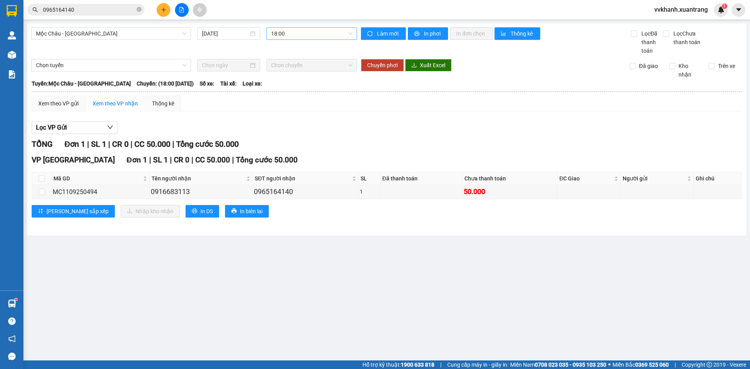
click at [295, 32] on span "18:00" at bounding box center [311, 34] width 81 height 12
click at [288, 118] on div "19:00" at bounding box center [301, 124] width 70 height 12
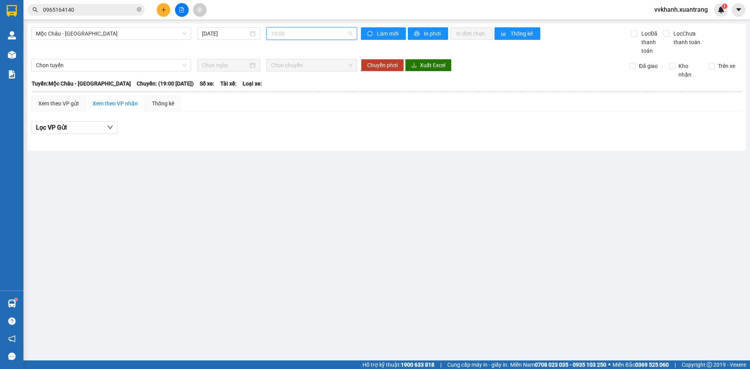
click at [289, 32] on span "19:00" at bounding box center [311, 34] width 81 height 12
click at [283, 134] on div "23:00" at bounding box center [301, 136] width 61 height 9
click at [412, 260] on main "[GEOGRAPHIC_DATA] - [GEOGRAPHIC_DATA] [DATE] 23:00 Làm mới In phơi In đơn chọn …" at bounding box center [375, 180] width 750 height 360
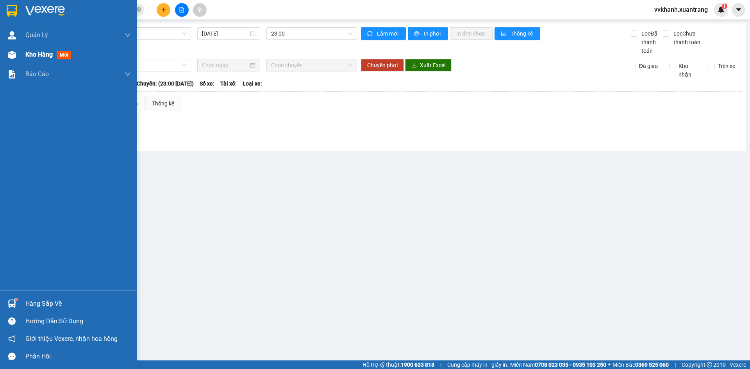
click at [11, 54] on img at bounding box center [12, 55] width 8 height 8
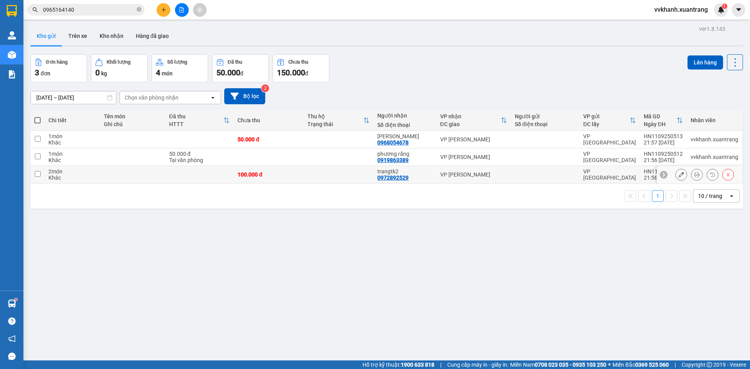
click at [696, 174] on button at bounding box center [696, 175] width 11 height 14
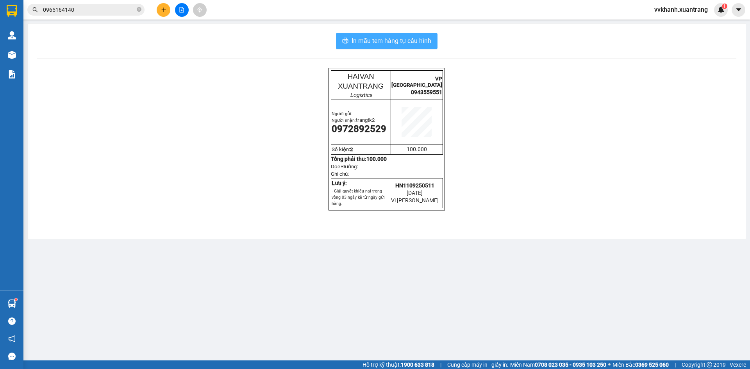
drag, startPoint x: 421, startPoint y: 43, endPoint x: 424, endPoint y: 53, distance: 10.9
click at [421, 42] on span "In mẫu tem hàng tự cấu hình" at bounding box center [391, 41] width 80 height 10
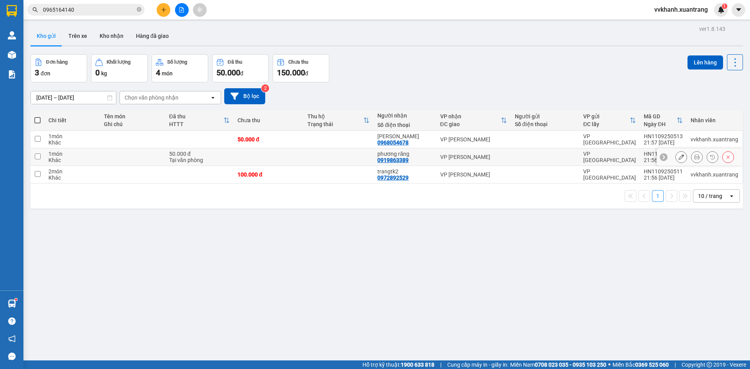
click at [694, 158] on icon at bounding box center [696, 156] width 5 height 5
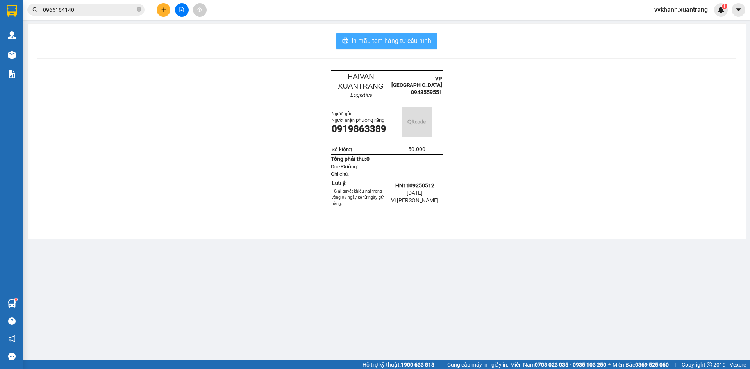
click at [390, 40] on span "In mẫu tem hàng tự cấu hình" at bounding box center [391, 41] width 80 height 10
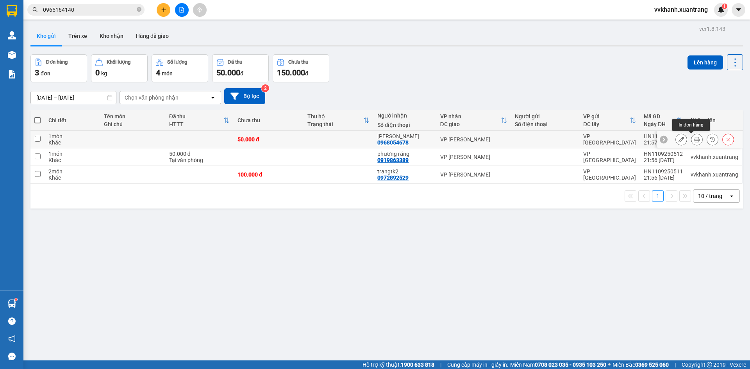
click at [694, 139] on icon at bounding box center [696, 139] width 5 height 5
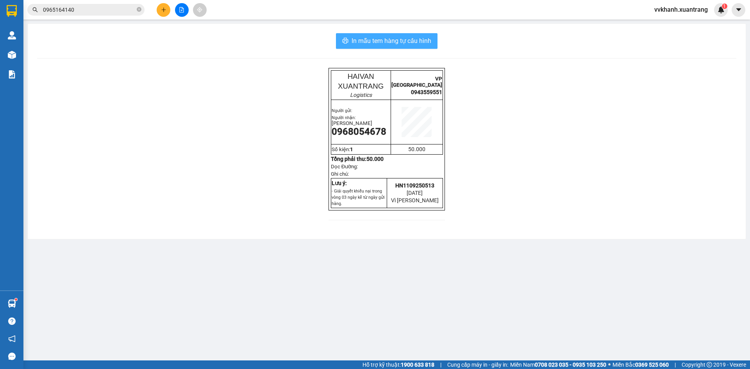
click at [433, 41] on button "In mẫu tem hàng tự cấu hình" at bounding box center [387, 41] width 102 height 16
